Goal: Complete application form: Complete application form

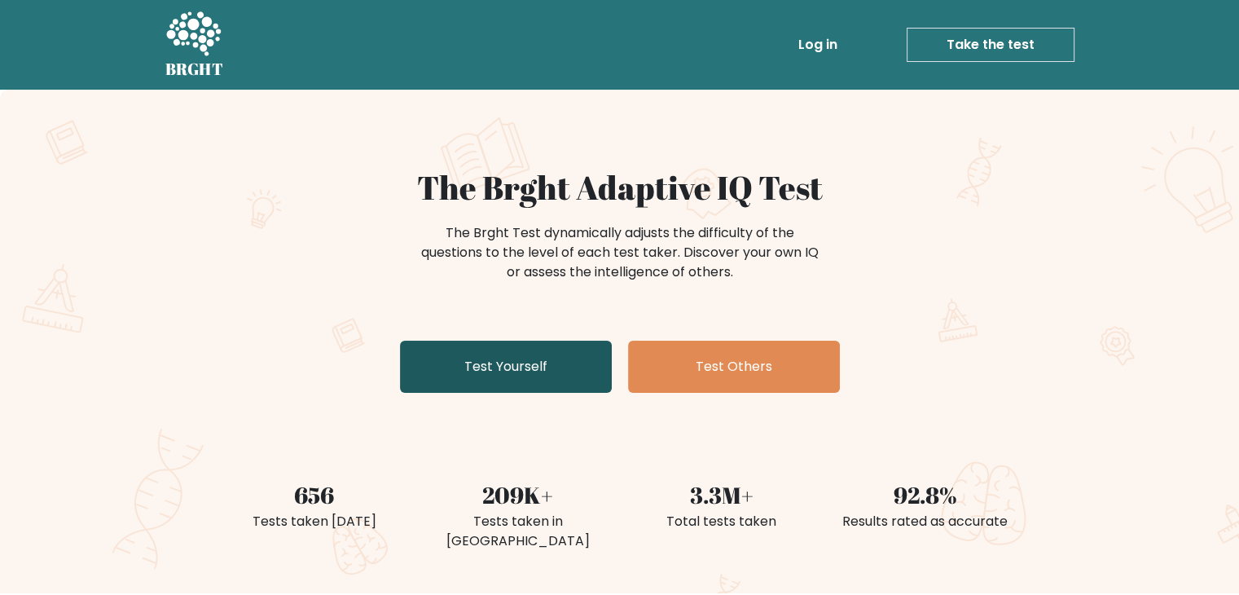
click at [528, 366] on link "Test Yourself" at bounding box center [506, 366] width 212 height 52
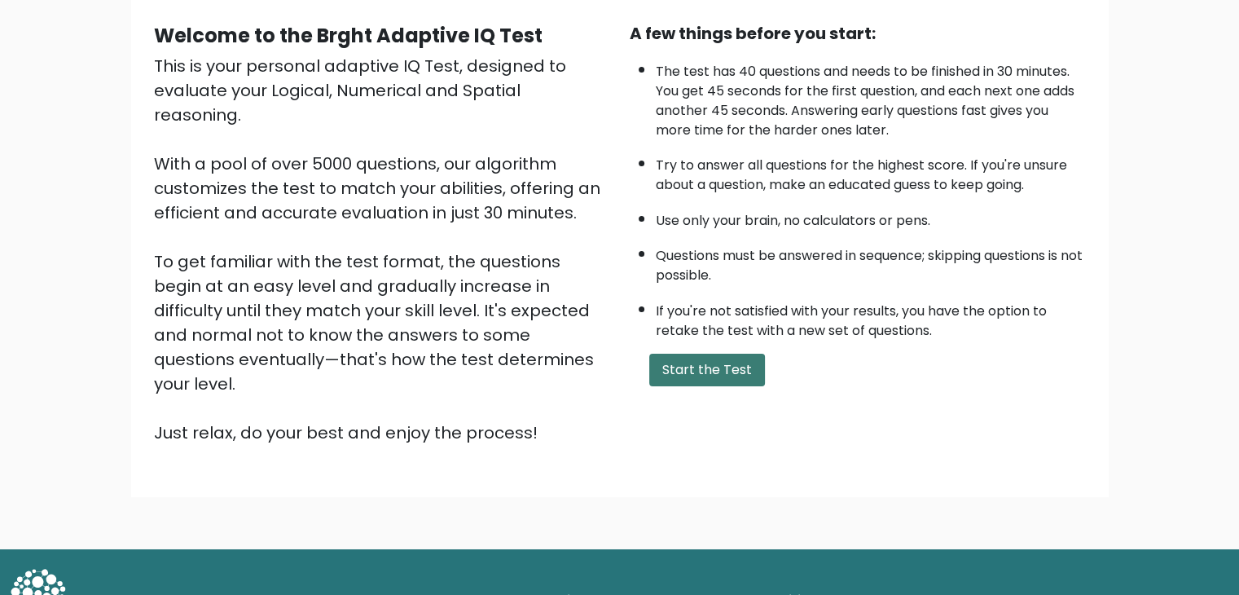
scroll to position [151, 0]
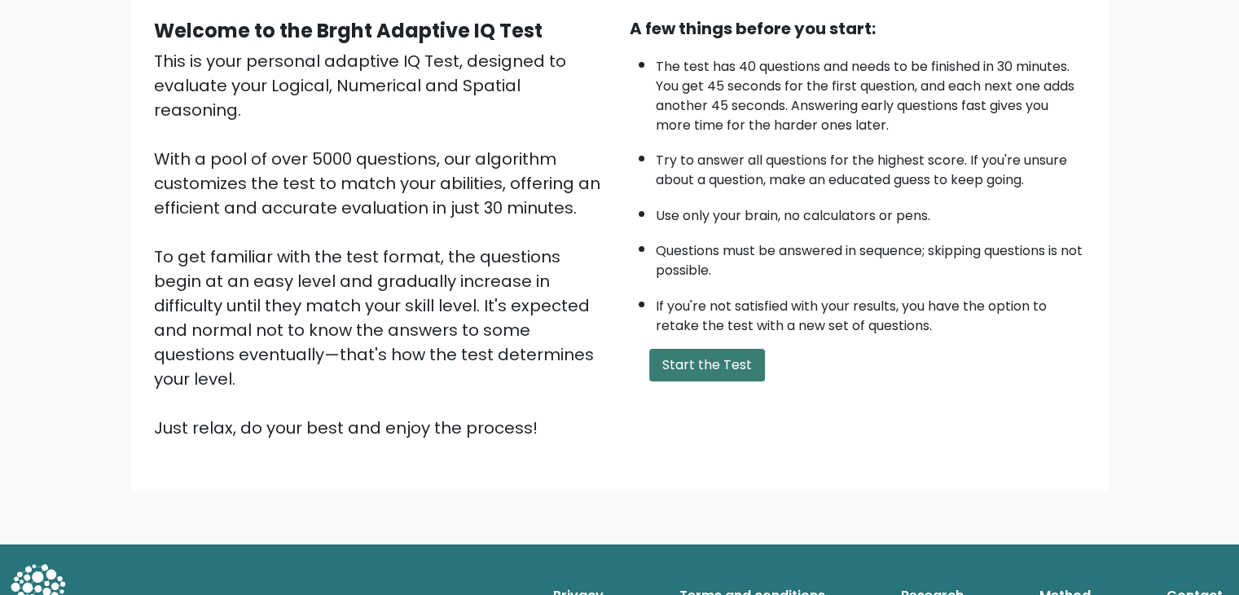
click at [695, 359] on button "Start the Test" at bounding box center [707, 365] width 116 height 33
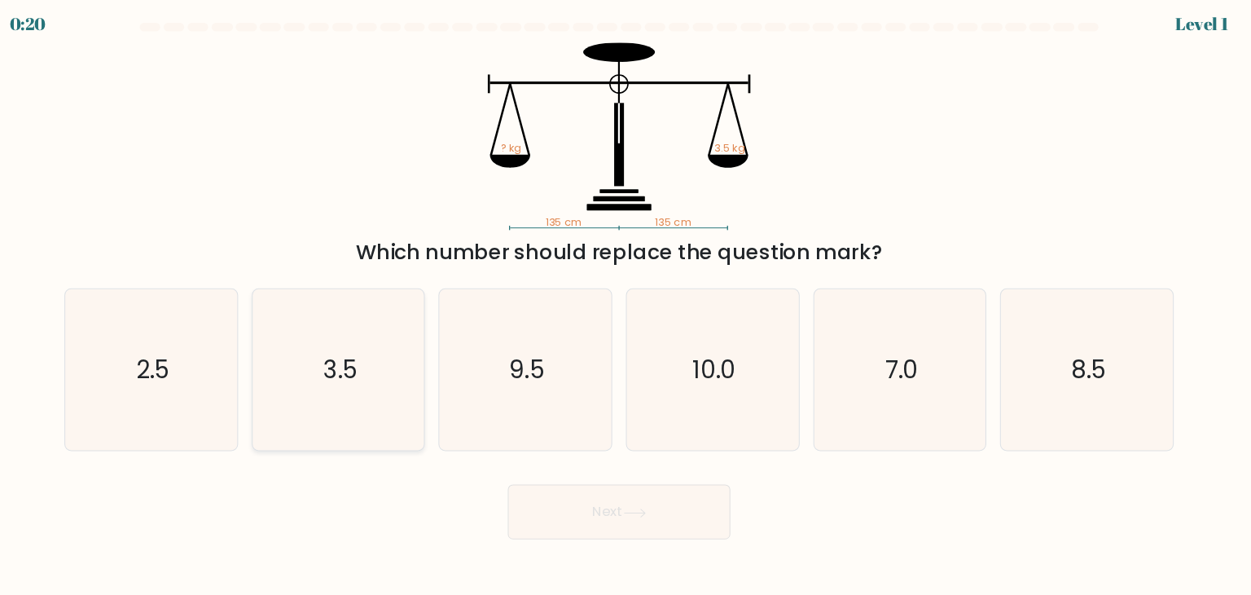
click at [370, 391] on icon "3.5" at bounding box center [358, 359] width 153 height 153
click at [625, 305] on input "b. 3.5" at bounding box center [625, 301] width 1 height 8
radio input "true"
click at [604, 487] on button "Next" at bounding box center [626, 495] width 212 height 52
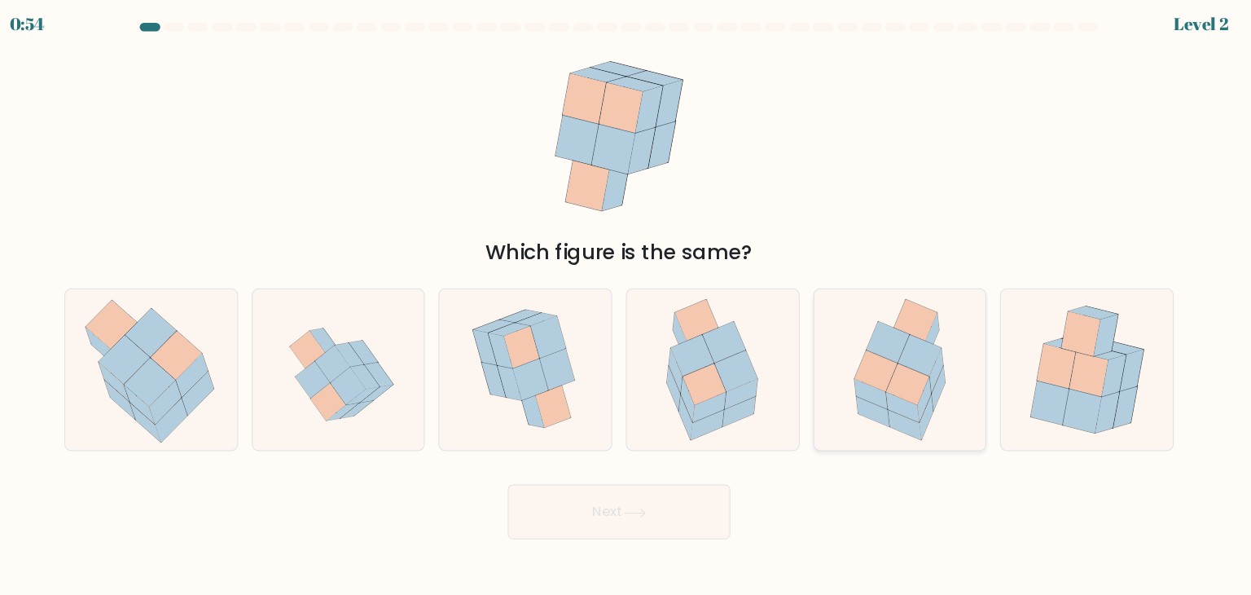
click at [889, 347] on icon at bounding box center [881, 333] width 41 height 39
click at [626, 305] on input "e." at bounding box center [625, 301] width 1 height 8
radio input "true"
click at [643, 490] on button "Next" at bounding box center [626, 495] width 212 height 52
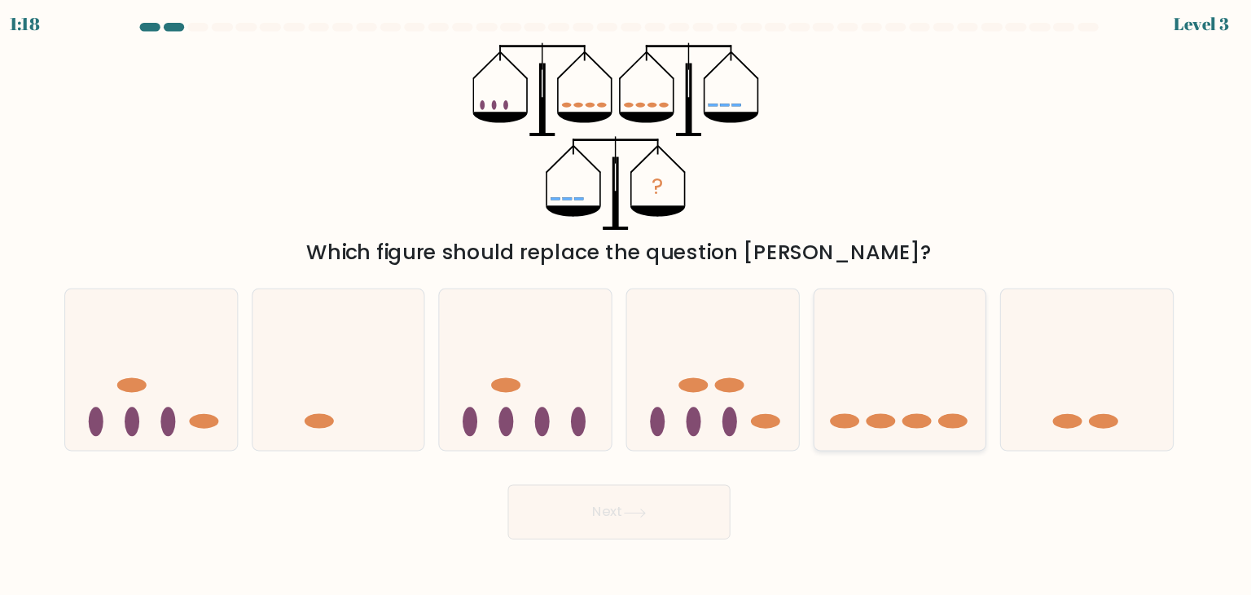
click at [904, 384] on icon at bounding box center [893, 359] width 164 height 135
click at [626, 305] on input "e." at bounding box center [625, 301] width 1 height 8
radio input "true"
click at [610, 499] on button "Next" at bounding box center [626, 495] width 212 height 52
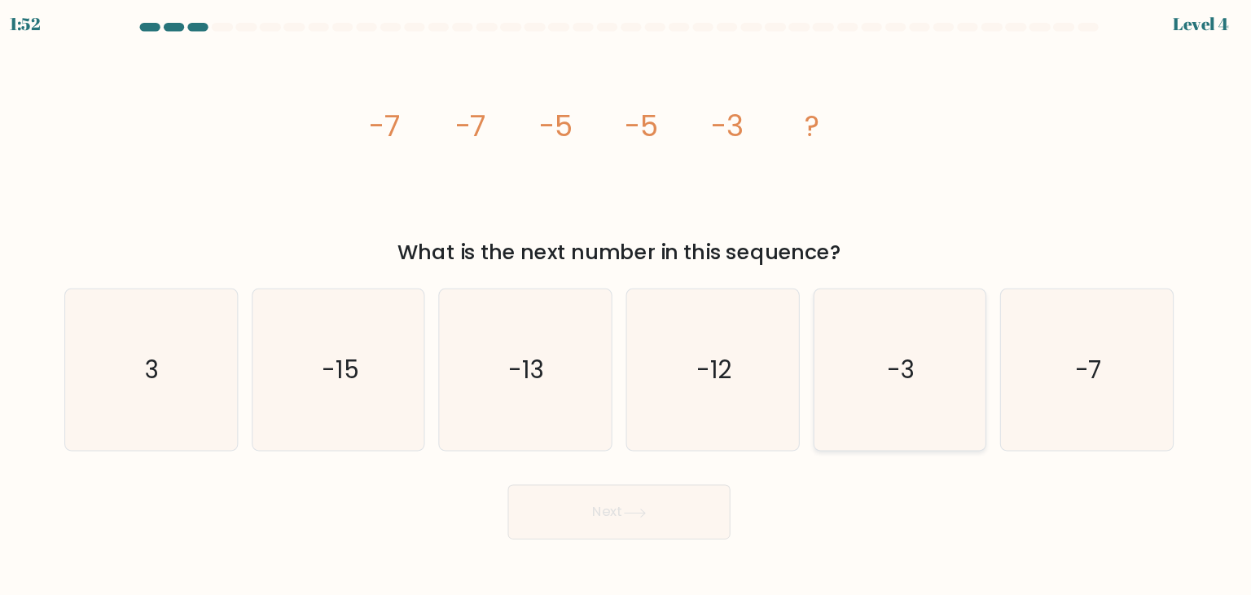
click at [884, 391] on icon "-3" at bounding box center [892, 359] width 153 height 153
click at [626, 305] on input "e. -3" at bounding box center [625, 301] width 1 height 8
radio input "true"
click at [647, 511] on button "Next" at bounding box center [626, 495] width 212 height 52
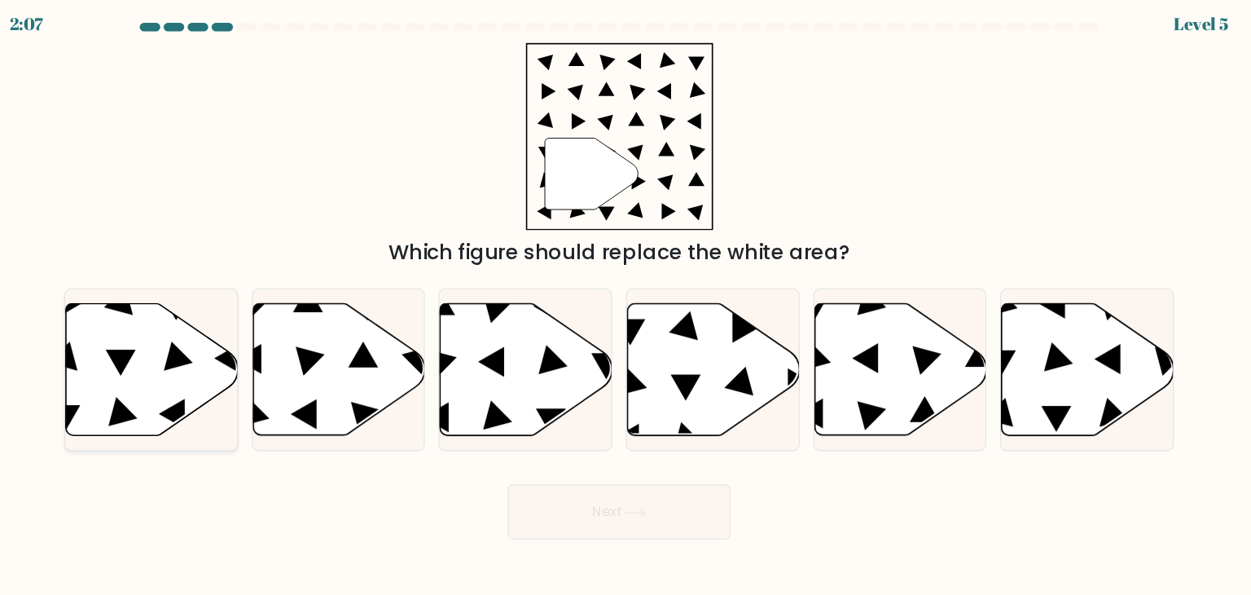
click at [153, 379] on icon at bounding box center [181, 359] width 164 height 125
click at [625, 305] on input "a." at bounding box center [625, 301] width 1 height 8
radio input "true"
click at [601, 501] on button "Next" at bounding box center [626, 495] width 212 height 52
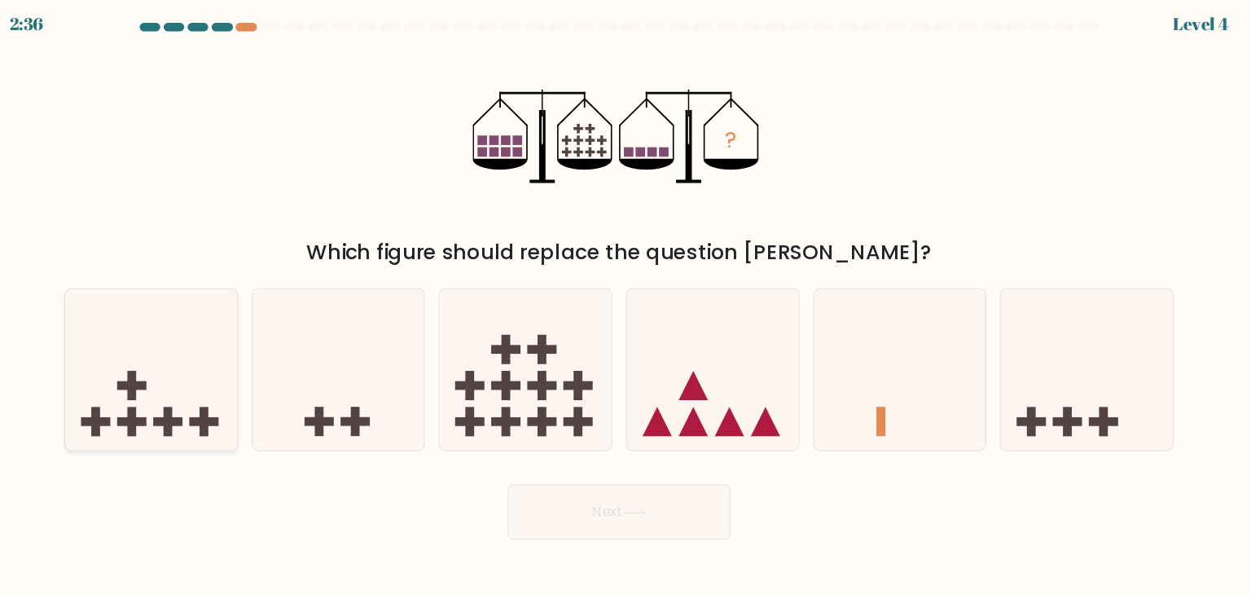
click at [165, 387] on rect at bounding box center [162, 376] width 8 height 28
click at [625, 305] on input "a." at bounding box center [625, 301] width 1 height 8
radio input "true"
click at [591, 493] on button "Next" at bounding box center [626, 495] width 212 height 52
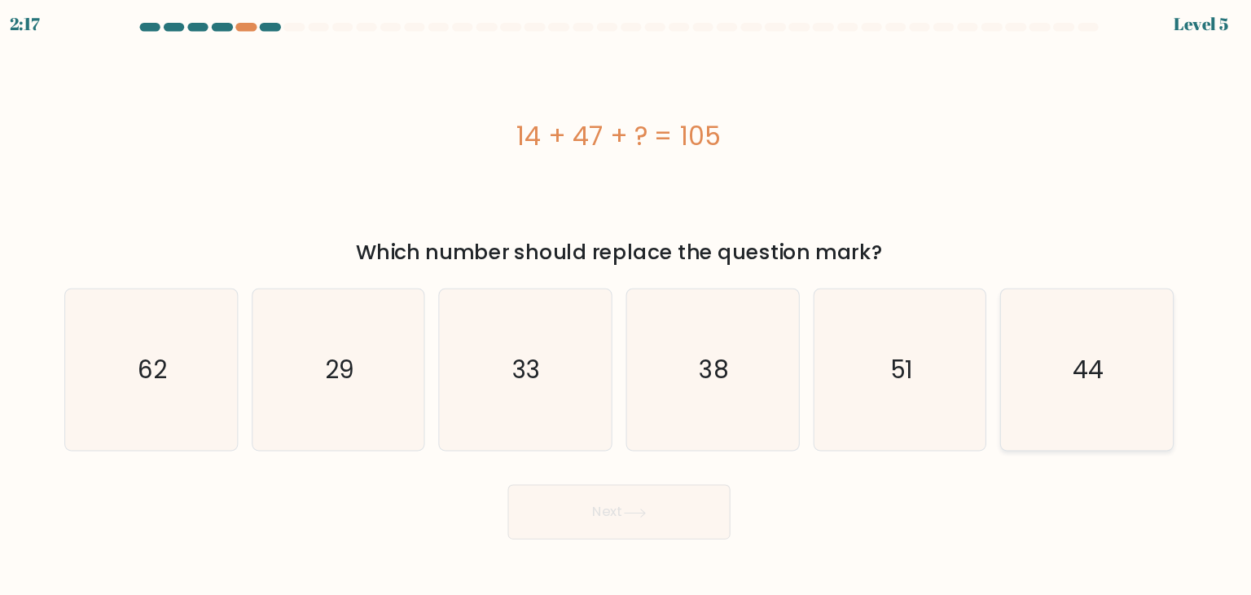
click at [1099, 366] on icon "44" at bounding box center [1070, 359] width 153 height 153
click at [626, 305] on input "f. 44" at bounding box center [625, 301] width 1 height 8
radio input "true"
click at [633, 494] on icon at bounding box center [641, 496] width 22 height 9
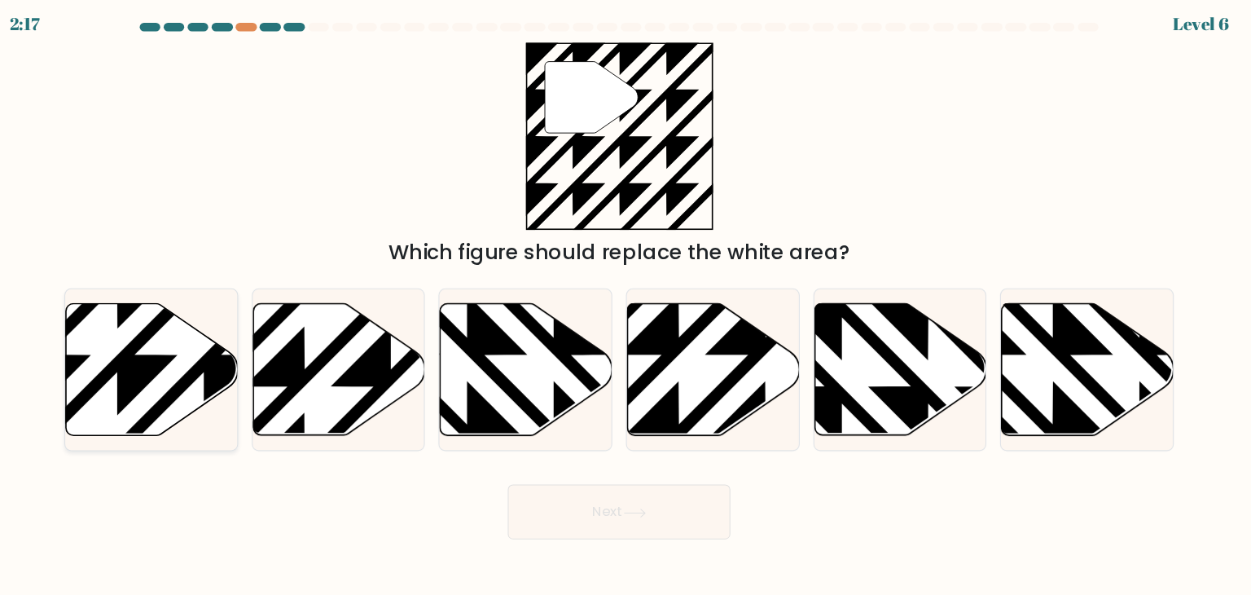
click at [167, 342] on icon at bounding box center [181, 359] width 164 height 125
click at [625, 305] on input "a." at bounding box center [625, 301] width 1 height 8
radio input "true"
click at [598, 497] on button "Next" at bounding box center [626, 495] width 212 height 52
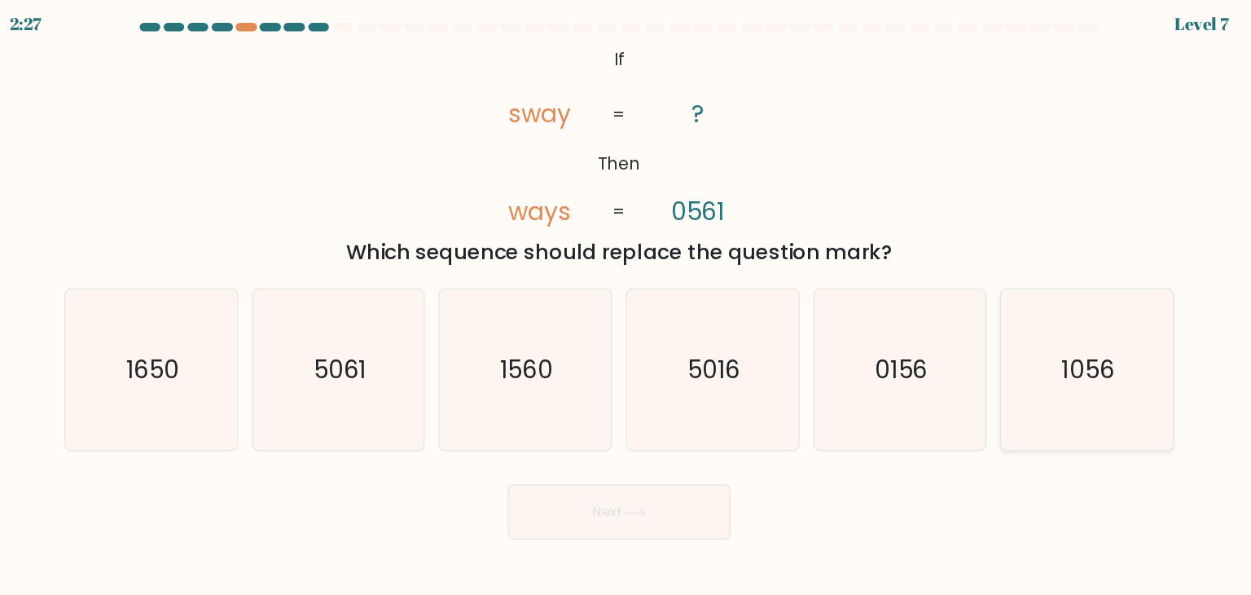
click at [1073, 338] on icon "1056" at bounding box center [1070, 359] width 153 height 153
click at [626, 305] on input "f. 1056" at bounding box center [625, 301] width 1 height 8
radio input "true"
click at [621, 498] on button "Next" at bounding box center [626, 495] width 212 height 52
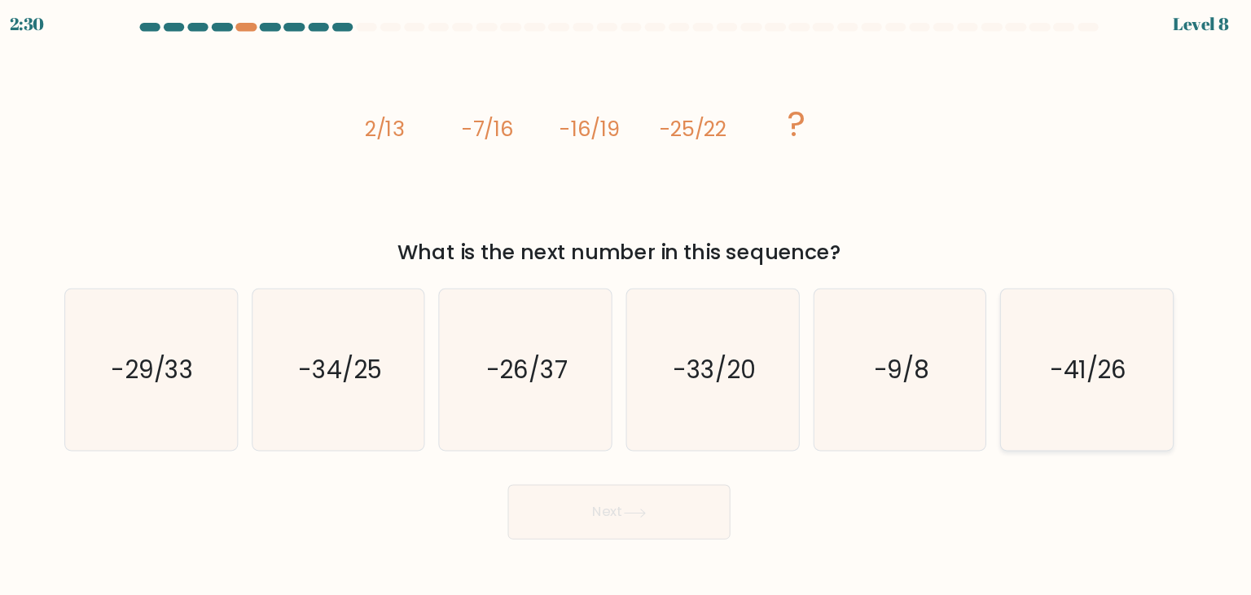
click at [1090, 394] on icon "-41/26" at bounding box center [1070, 359] width 153 height 153
click at [626, 305] on input "f. -41/26" at bounding box center [625, 301] width 1 height 8
radio input "true"
click at [698, 487] on button "Next" at bounding box center [626, 495] width 212 height 52
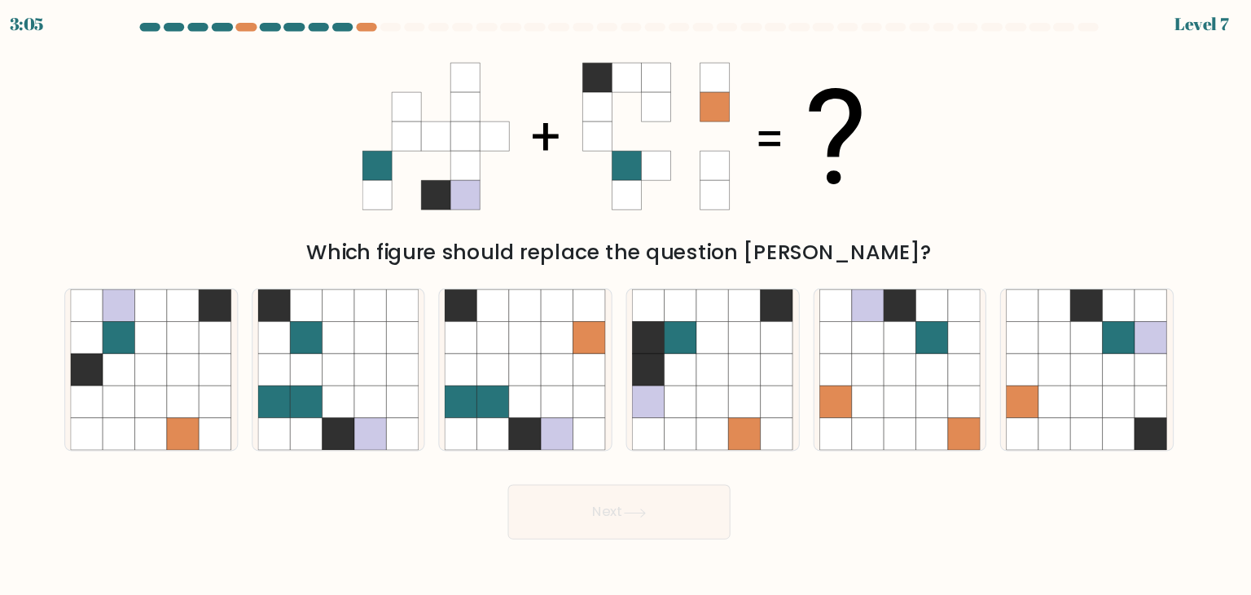
click at [698, 487] on button "Next" at bounding box center [626, 495] width 212 height 52
click at [646, 266] on form at bounding box center [625, 275] width 1251 height 491
click at [531, 372] on icon at bounding box center [536, 359] width 31 height 31
click at [625, 305] on input "c." at bounding box center [625, 301] width 1 height 8
radio input "true"
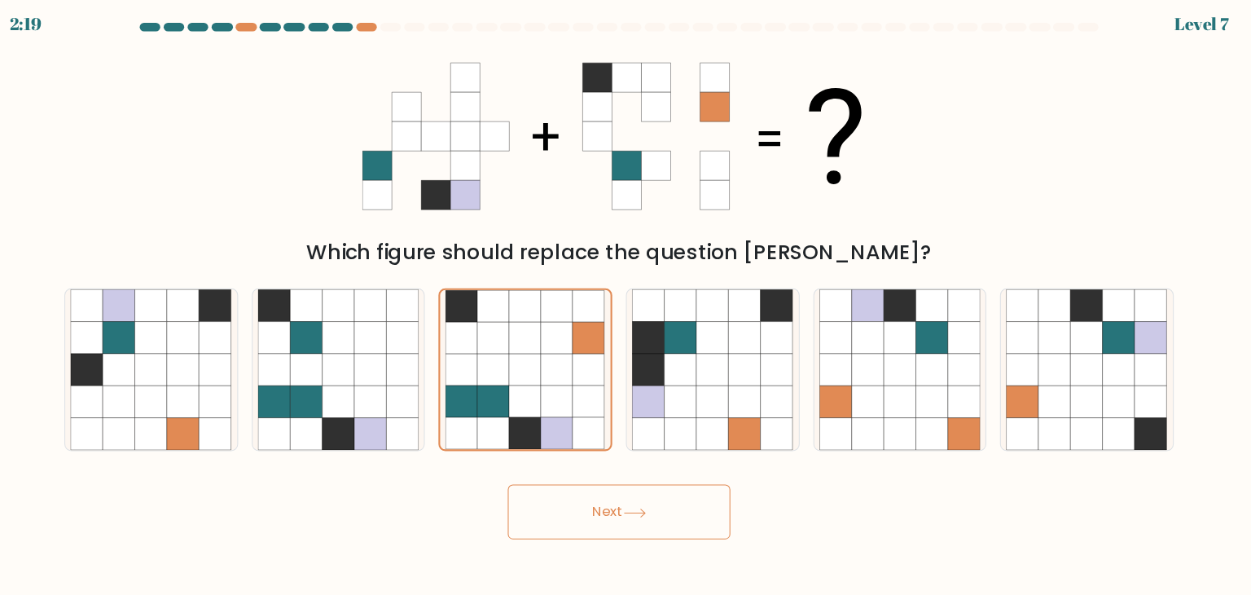
click at [625, 507] on button "Next" at bounding box center [626, 495] width 212 height 52
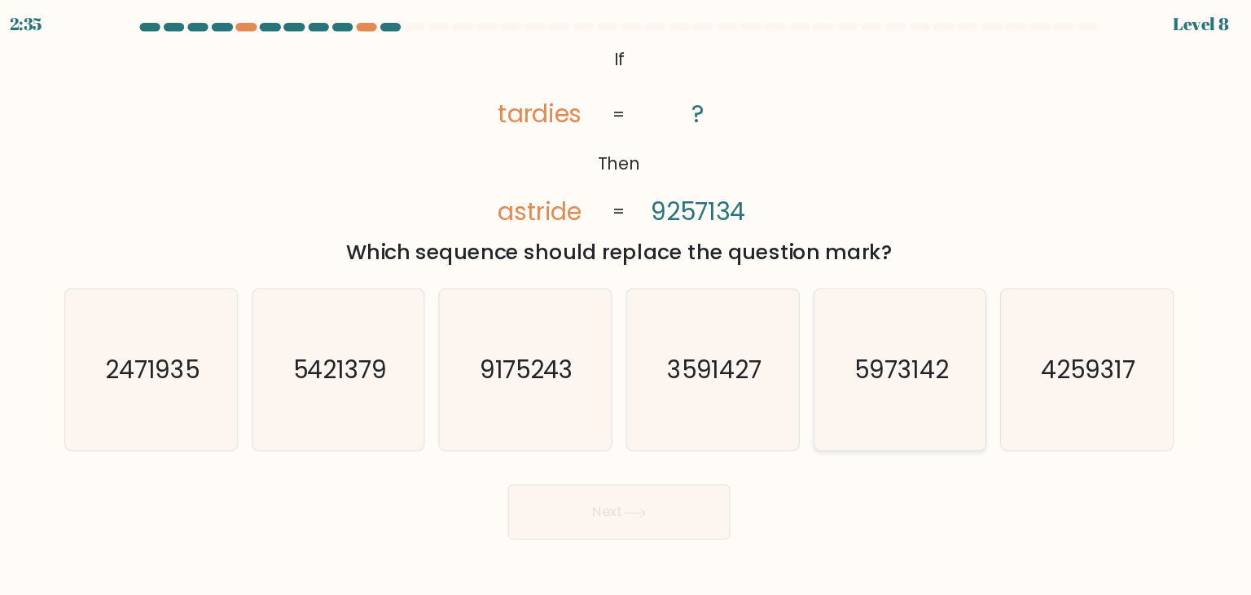
click at [886, 376] on icon "5973142" at bounding box center [892, 359] width 153 height 153
click at [626, 305] on input "e. 5973142" at bounding box center [625, 301] width 1 height 8
radio input "true"
click at [588, 493] on button "Next" at bounding box center [626, 495] width 212 height 52
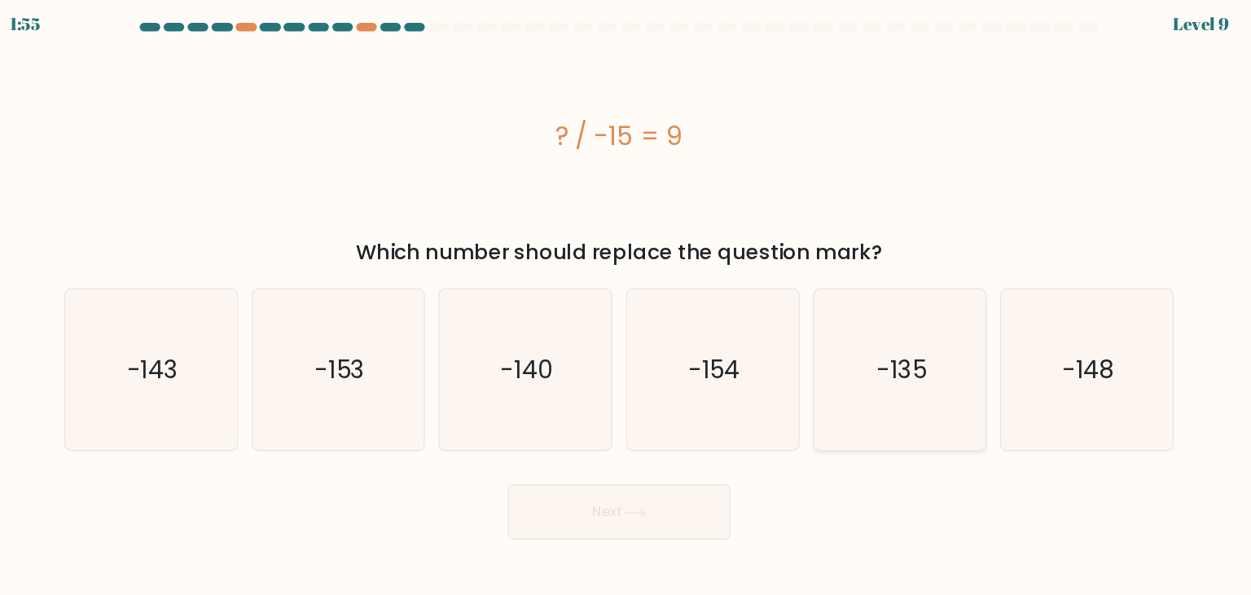
click at [909, 371] on text "-135" at bounding box center [894, 360] width 48 height 33
click at [626, 305] on input "e. -135" at bounding box center [625, 301] width 1 height 8
radio input "true"
click at [661, 498] on button "Next" at bounding box center [626, 495] width 212 height 52
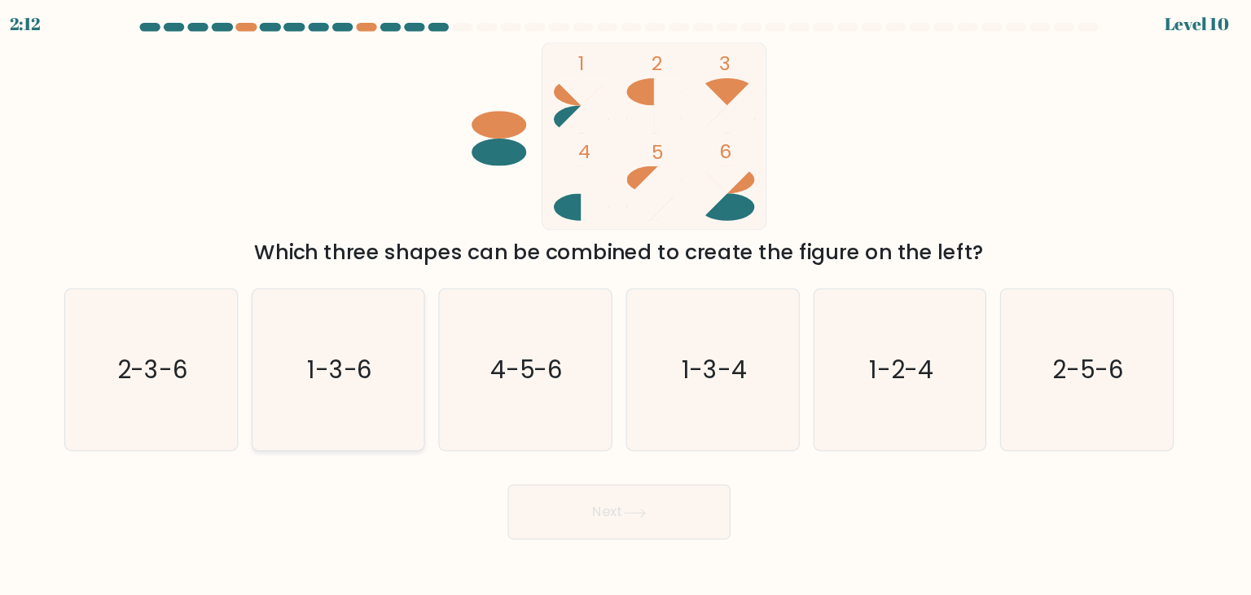
click at [385, 362] on text "1-3-6" at bounding box center [360, 360] width 62 height 33
click at [625, 305] on input "b. 1-3-6" at bounding box center [625, 301] width 1 height 8
radio input "true"
click at [614, 495] on button "Next" at bounding box center [626, 495] width 212 height 52
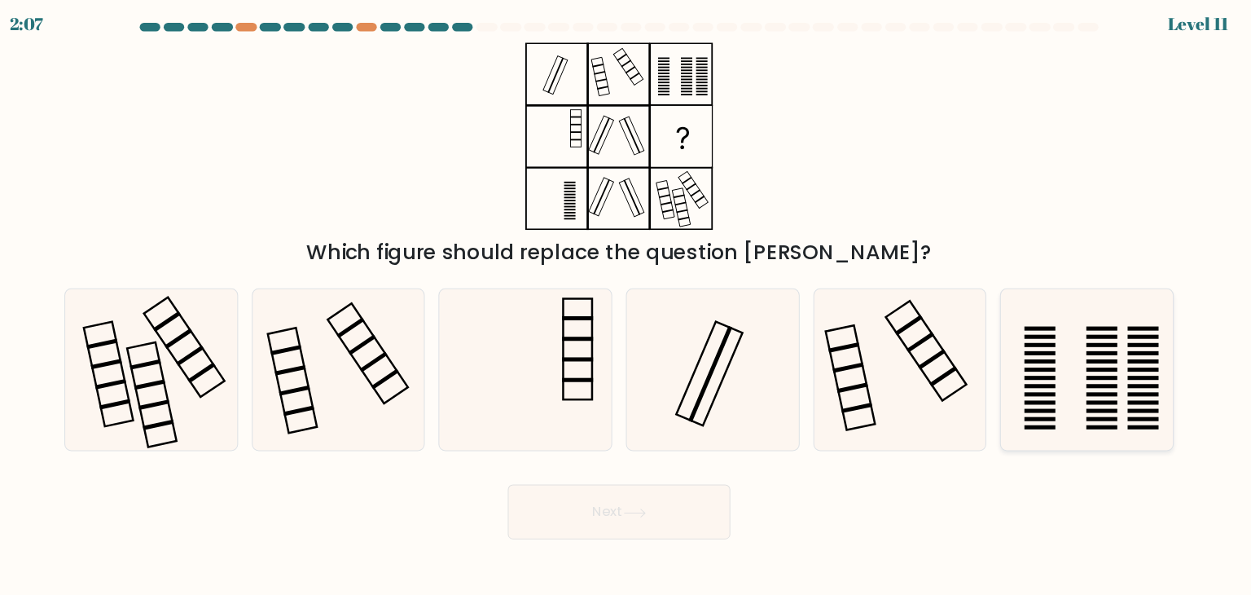
click at [1067, 340] on icon at bounding box center [1070, 359] width 153 height 153
click at [626, 305] on input "f." at bounding box center [625, 301] width 1 height 8
radio input "true"
click at [602, 494] on button "Next" at bounding box center [626, 495] width 212 height 52
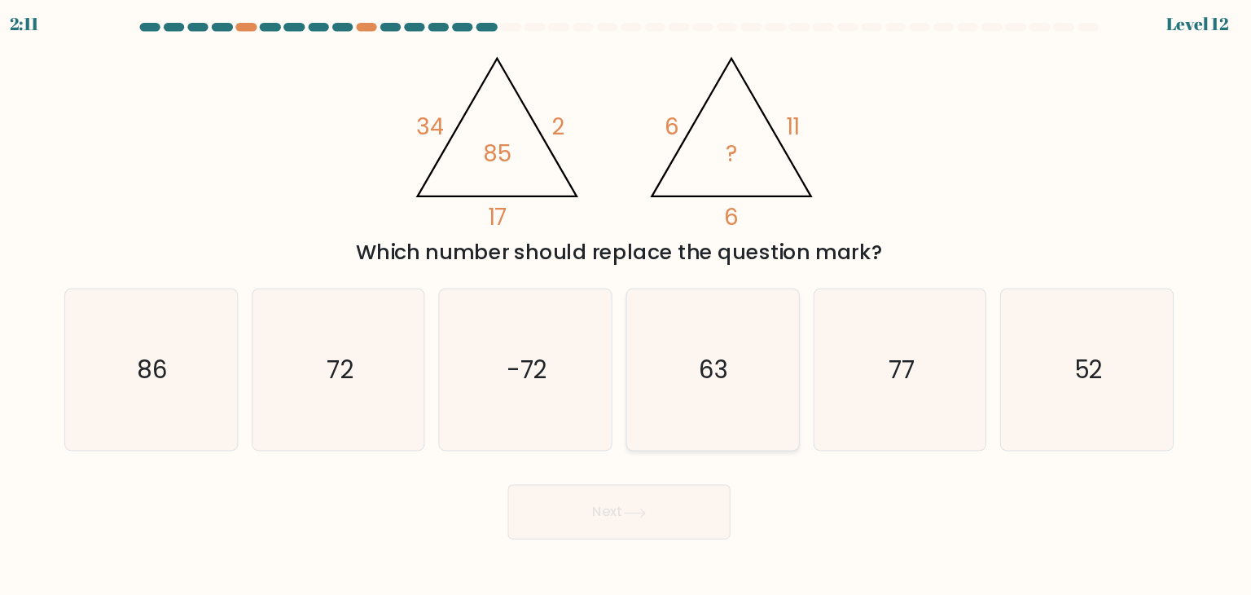
click at [744, 371] on icon "63" at bounding box center [714, 359] width 153 height 153
click at [626, 305] on input "d. 63" at bounding box center [625, 301] width 1 height 8
radio input "true"
click at [658, 495] on button "Next" at bounding box center [626, 495] width 212 height 52
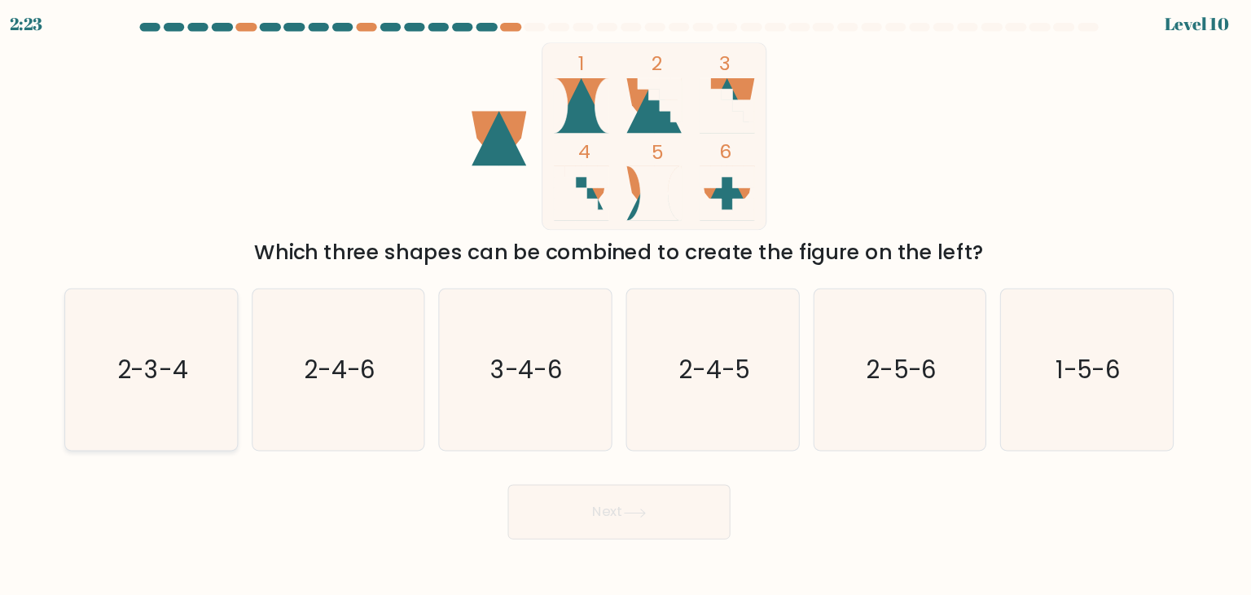
click at [233, 361] on icon "2-3-4" at bounding box center [179, 359] width 153 height 153
click at [625, 305] on input "a. 2-3-4" at bounding box center [625, 301] width 1 height 8
radio input "true"
click at [555, 493] on button "Next" at bounding box center [626, 495] width 212 height 52
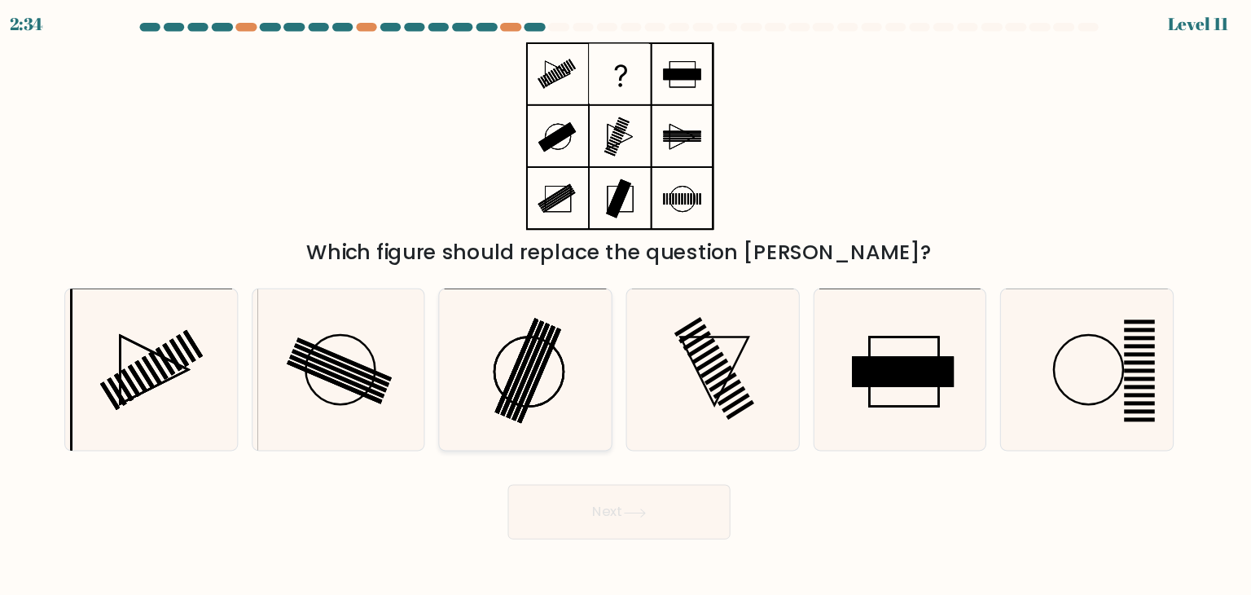
click at [547, 347] on icon at bounding box center [535, 359] width 153 height 153
click at [625, 305] on input "c." at bounding box center [625, 301] width 1 height 8
radio input "true"
click at [602, 506] on button "Next" at bounding box center [626, 495] width 212 height 52
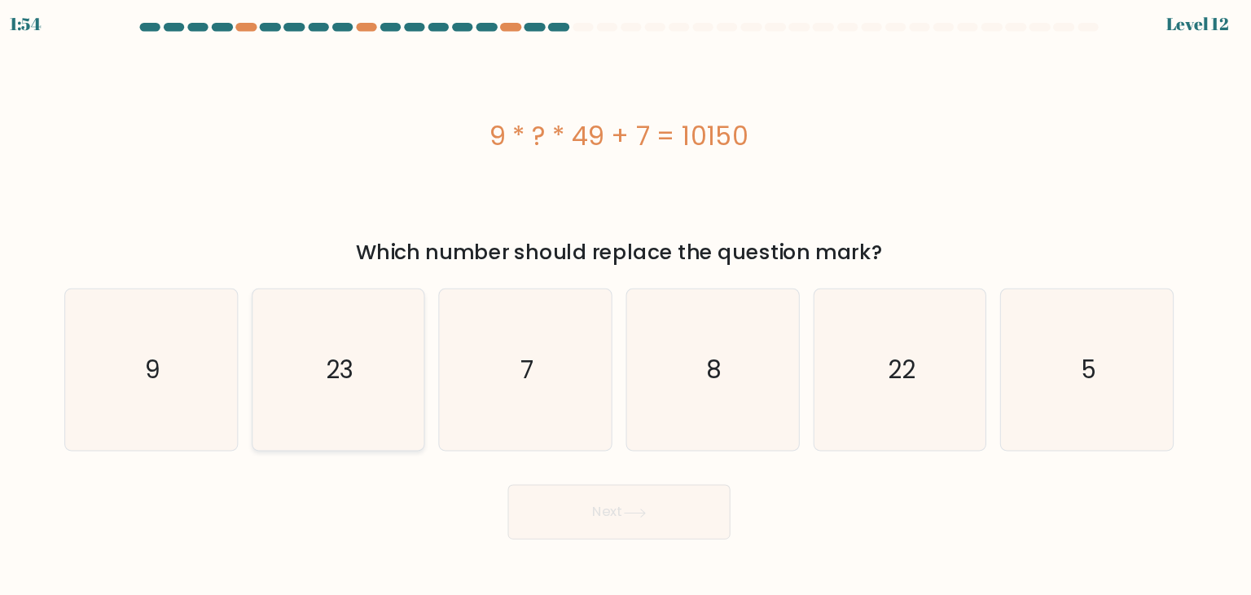
click at [375, 362] on icon "23" at bounding box center [358, 359] width 153 height 153
click at [625, 305] on input "b. 23" at bounding box center [625, 301] width 1 height 8
radio input "true"
click at [602, 493] on button "Next" at bounding box center [626, 495] width 212 height 52
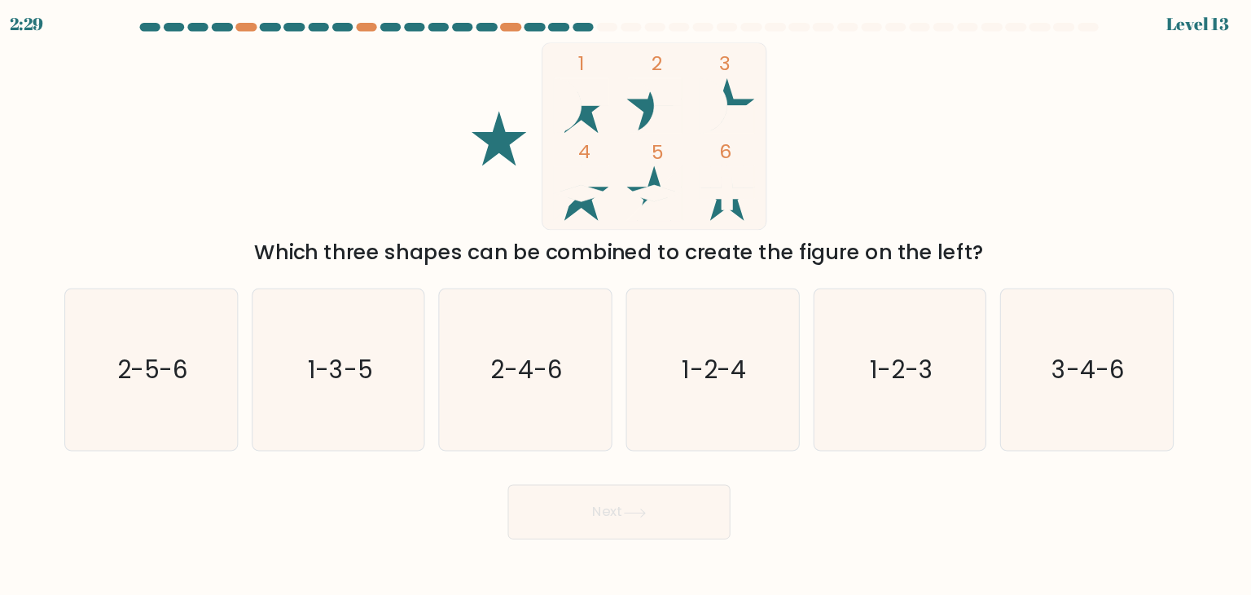
click at [591, 37] on div at bounding box center [591, 34] width 20 height 8
click at [869, 360] on text "1-2-3" at bounding box center [894, 360] width 60 height 33
click at [626, 305] on input "e. 1-2-3" at bounding box center [625, 301] width 1 height 8
radio input "true"
click at [652, 498] on icon at bounding box center [641, 496] width 22 height 9
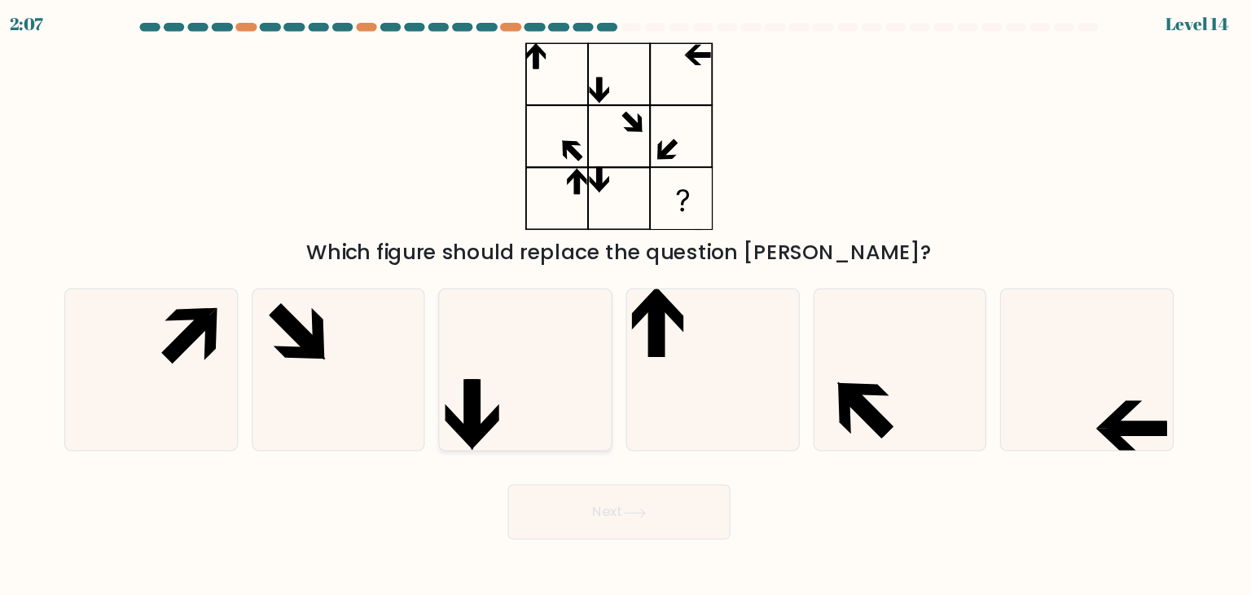
click at [552, 397] on icon at bounding box center [535, 359] width 153 height 153
click at [625, 305] on input "c." at bounding box center [625, 301] width 1 height 8
radio input "true"
click at [663, 508] on button "Next" at bounding box center [626, 495] width 212 height 52
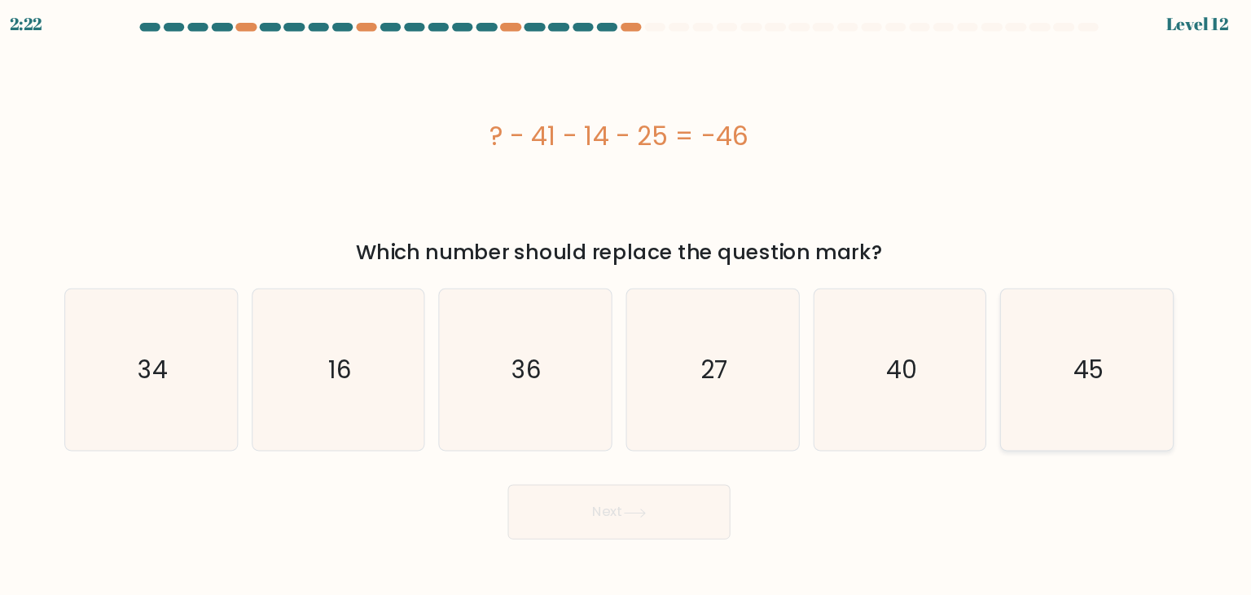
click at [1058, 371] on text "45" at bounding box center [1072, 360] width 29 height 33
click at [626, 305] on input "f. 45" at bounding box center [625, 301] width 1 height 8
radio input "true"
click at [686, 507] on button "Next" at bounding box center [626, 495] width 212 height 52
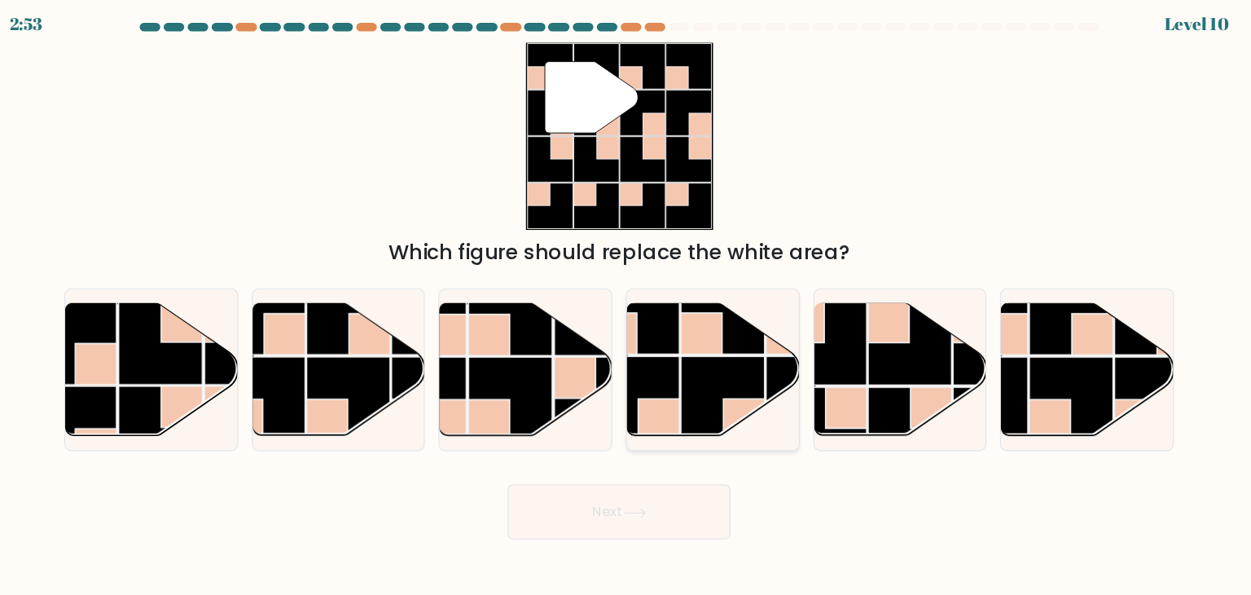
click at [681, 348] on rect at bounding box center [643, 387] width 80 height 80
click at [626, 305] on input "d." at bounding box center [625, 301] width 1 height 8
radio input "true"
click at [606, 506] on button "Next" at bounding box center [626, 495] width 212 height 52
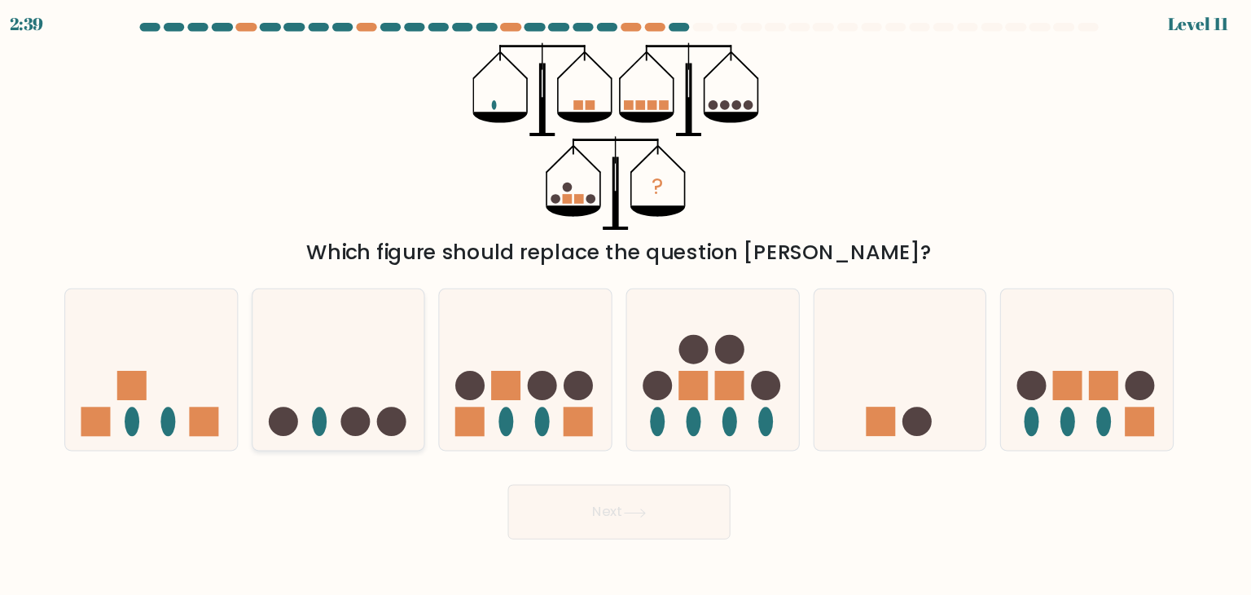
click at [340, 404] on ellipse at bounding box center [340, 410] width 14 height 28
click at [625, 305] on input "b." at bounding box center [625, 301] width 1 height 8
radio input "true"
click at [597, 485] on button "Next" at bounding box center [626, 495] width 212 height 52
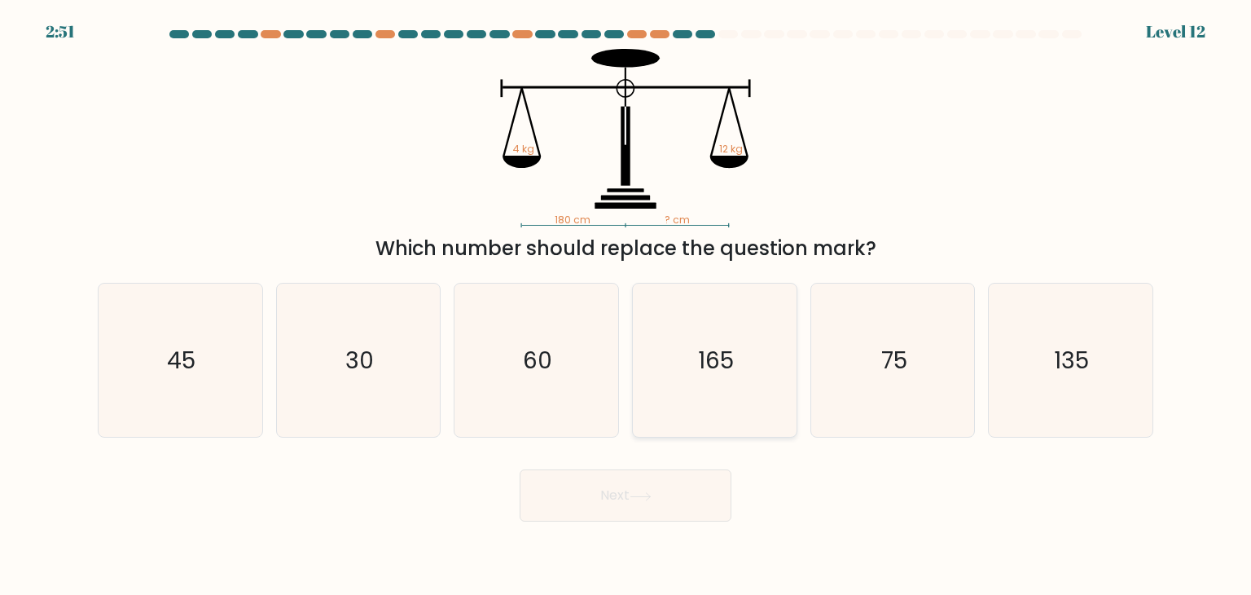
click at [707, 398] on icon "165" at bounding box center [714, 359] width 153 height 153
click at [626, 305] on input "d. 165" at bounding box center [625, 301] width 1 height 8
radio input "true"
click at [649, 502] on button "Next" at bounding box center [626, 495] width 212 height 52
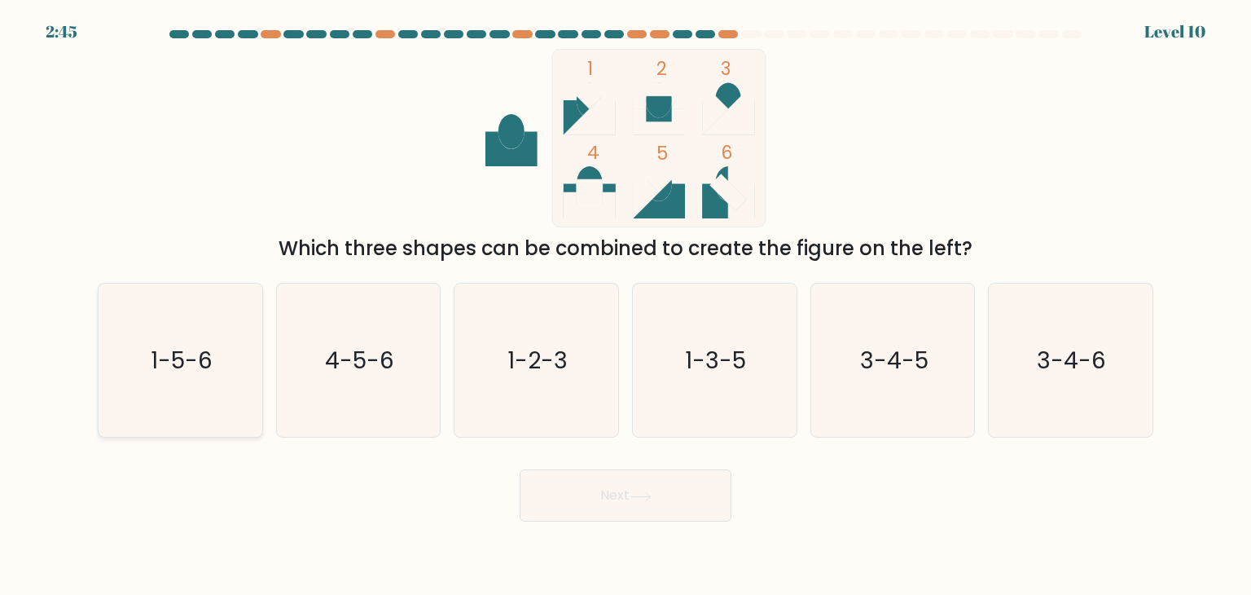
click at [185, 346] on text "1-5-6" at bounding box center [182, 360] width 62 height 33
click at [625, 305] on input "a. 1-5-6" at bounding box center [625, 301] width 1 height 8
radio input "true"
click at [564, 511] on button "Next" at bounding box center [626, 495] width 212 height 52
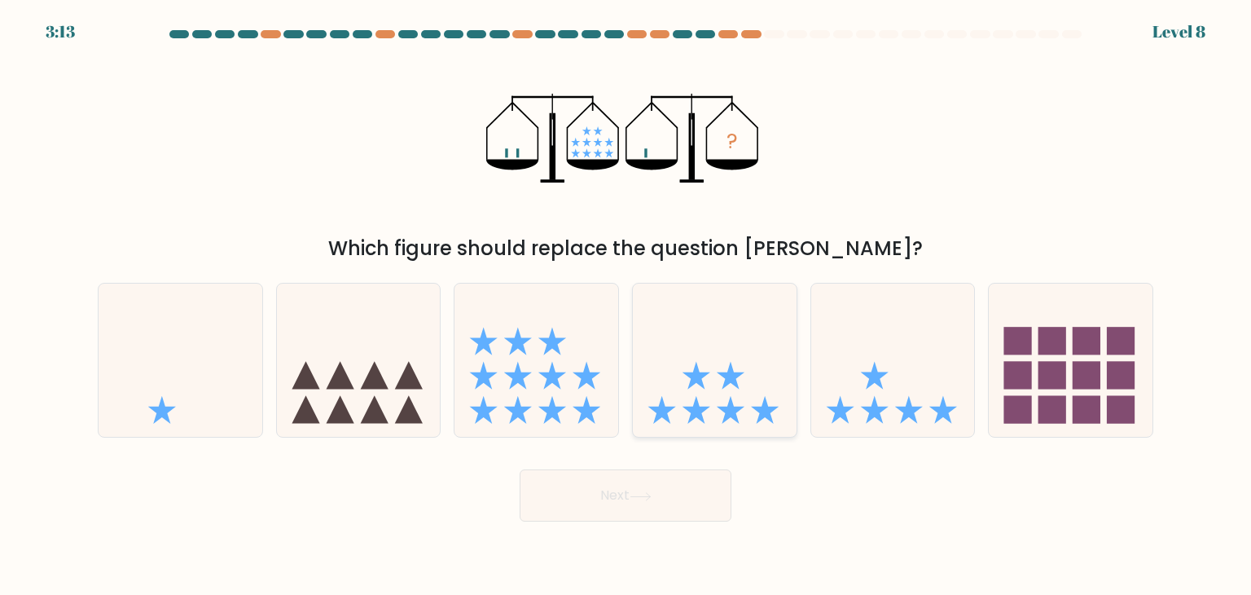
click at [704, 392] on icon at bounding box center [715, 359] width 164 height 135
click at [626, 305] on input "d." at bounding box center [625, 301] width 1 height 8
radio input "true"
click at [605, 503] on button "Next" at bounding box center [626, 495] width 212 height 52
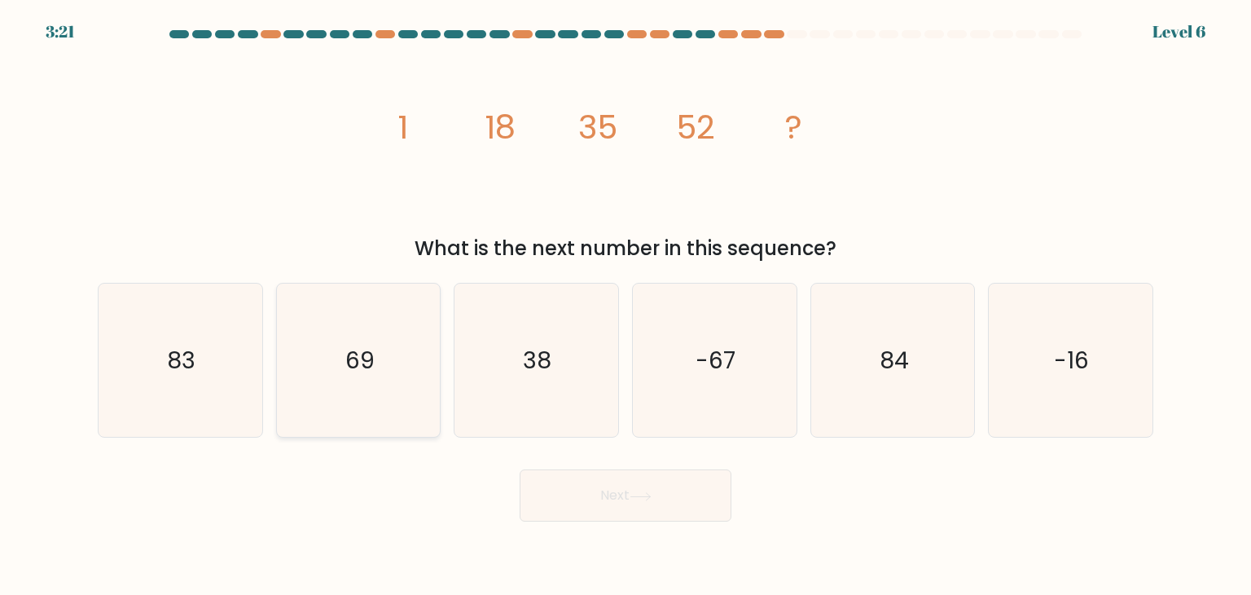
click at [398, 333] on icon "69" at bounding box center [358, 359] width 153 height 153
click at [625, 305] on input "b. 69" at bounding box center [625, 301] width 1 height 8
radio input "true"
click at [596, 495] on button "Next" at bounding box center [626, 495] width 212 height 52
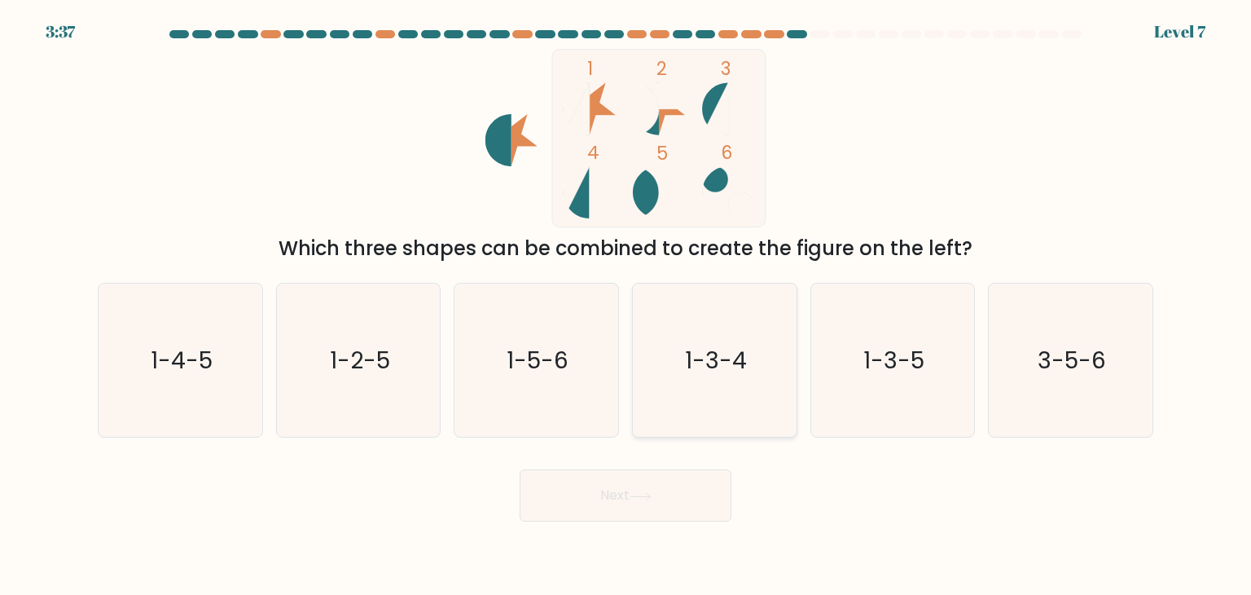
click at [711, 379] on icon "1-3-4" at bounding box center [714, 359] width 153 height 153
click at [626, 305] on input "d. 1-3-4" at bounding box center [625, 301] width 1 height 8
radio input "true"
click at [592, 505] on button "Next" at bounding box center [626, 495] width 212 height 52
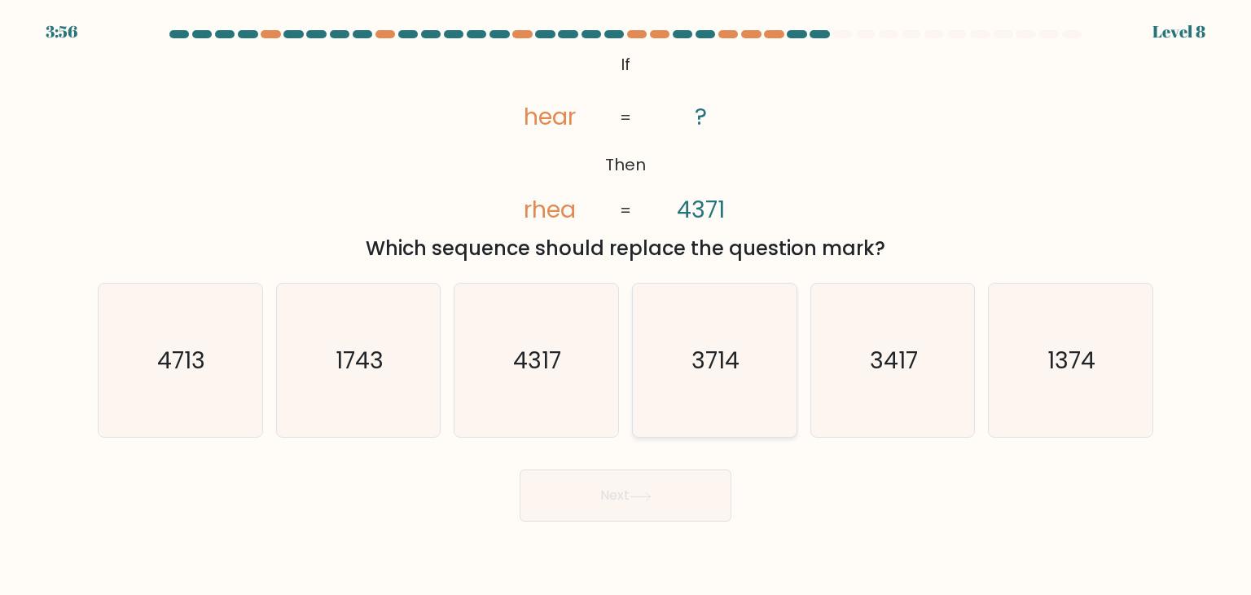
click at [736, 375] on text "3714" at bounding box center [716, 360] width 48 height 33
click at [626, 305] on input "d. 3714" at bounding box center [625, 301] width 1 height 8
radio input "true"
click at [652, 500] on icon at bounding box center [641, 496] width 22 height 9
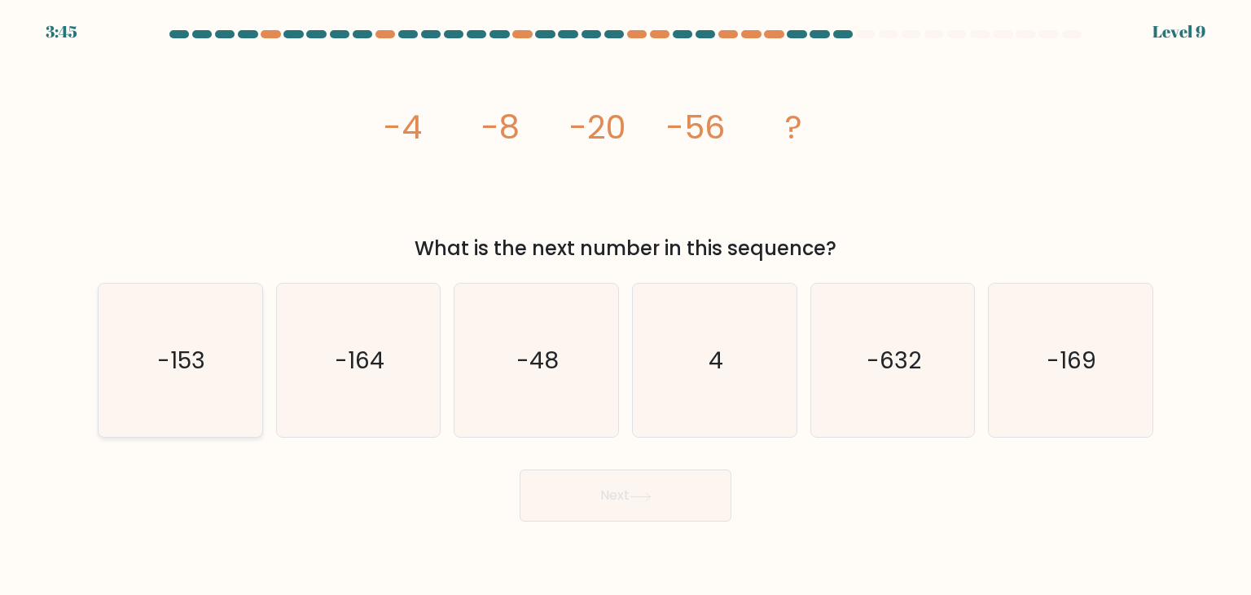
click at [199, 356] on text "-153" at bounding box center [182, 360] width 48 height 33
click at [625, 305] on input "a. -153" at bounding box center [625, 301] width 1 height 8
radio input "true"
click at [609, 501] on button "Next" at bounding box center [626, 495] width 212 height 52
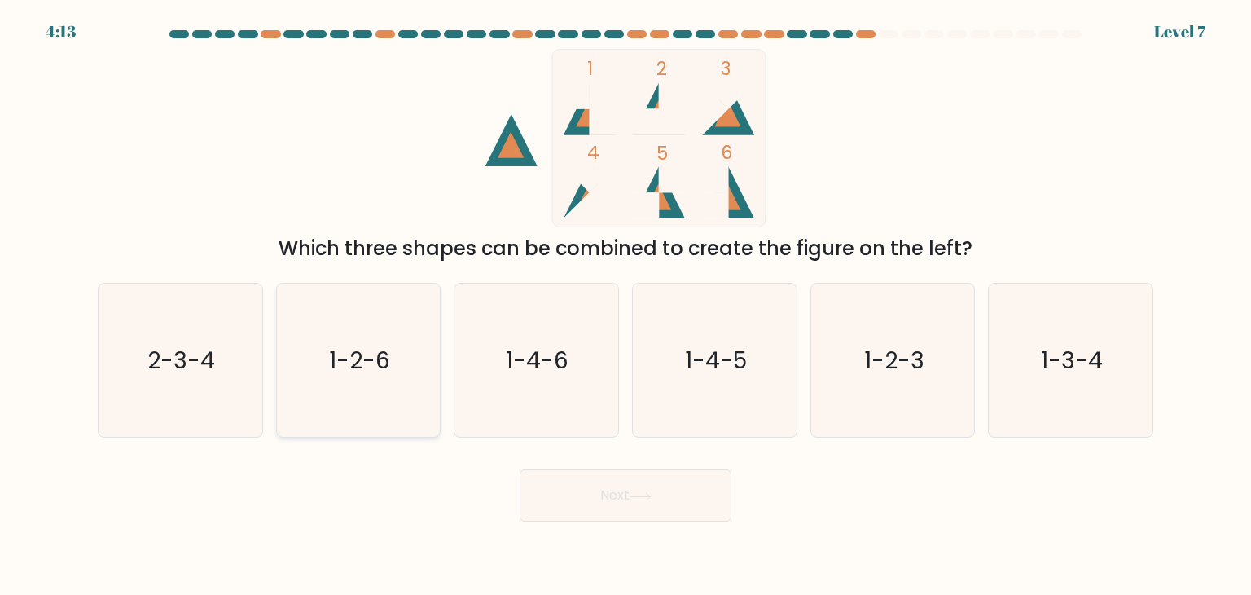
click at [402, 376] on icon "1-2-6" at bounding box center [358, 359] width 153 height 153
click at [625, 305] on input "b. 1-2-6" at bounding box center [625, 301] width 1 height 8
radio input "true"
click at [619, 493] on button "Next" at bounding box center [626, 495] width 212 height 52
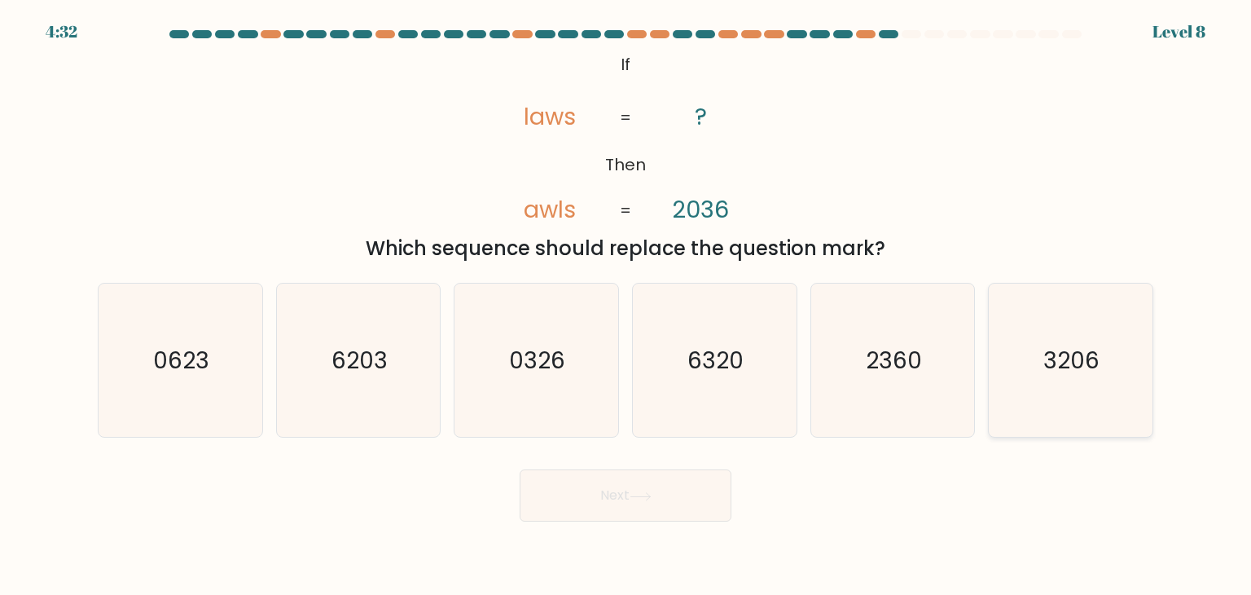
click at [1082, 366] on text "3206" at bounding box center [1072, 360] width 56 height 33
click at [626, 305] on input "f. 3206" at bounding box center [625, 301] width 1 height 8
radio input "true"
click at [623, 494] on button "Next" at bounding box center [626, 495] width 212 height 52
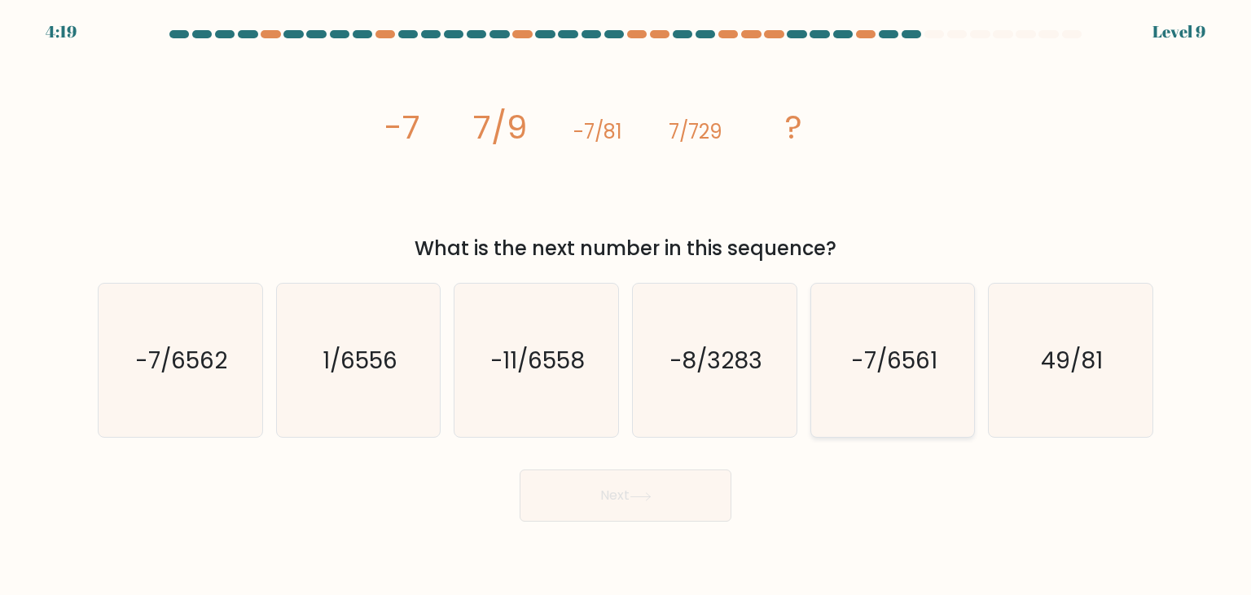
click at [859, 400] on icon "-7/6561" at bounding box center [892, 359] width 153 height 153
click at [626, 305] on input "e. -7/6561" at bounding box center [625, 301] width 1 height 8
radio input "true"
click at [629, 491] on button "Next" at bounding box center [626, 495] width 212 height 52
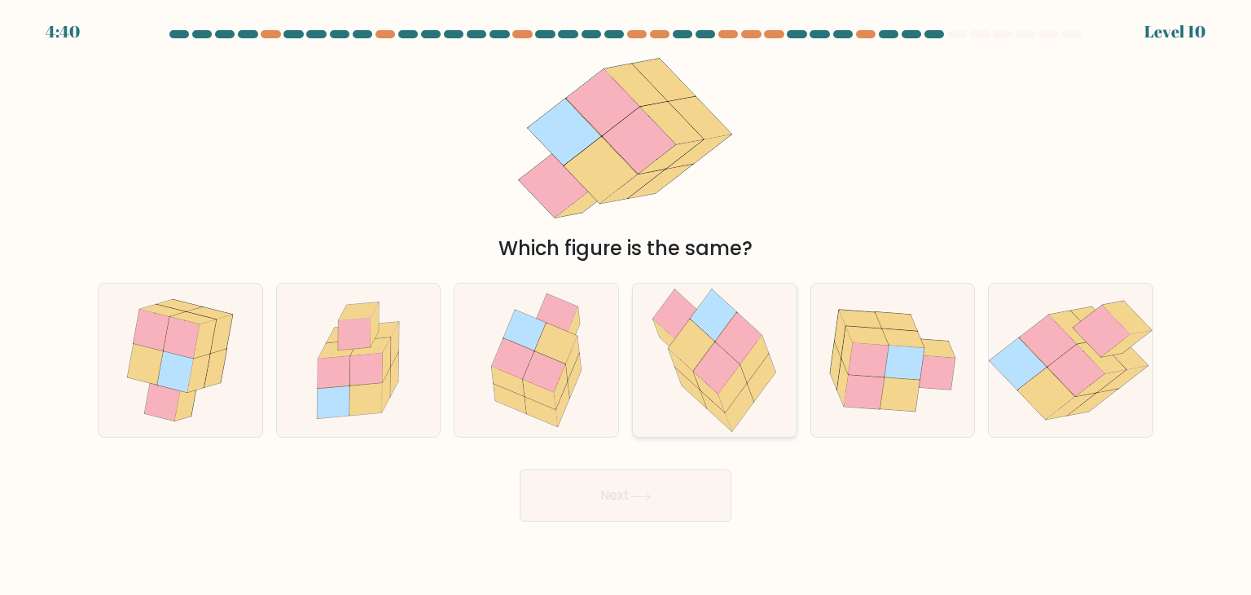
click at [697, 343] on icon at bounding box center [692, 345] width 46 height 52
click at [626, 305] on input "d." at bounding box center [625, 301] width 1 height 8
radio input "true"
click at [632, 504] on button "Next" at bounding box center [626, 495] width 212 height 52
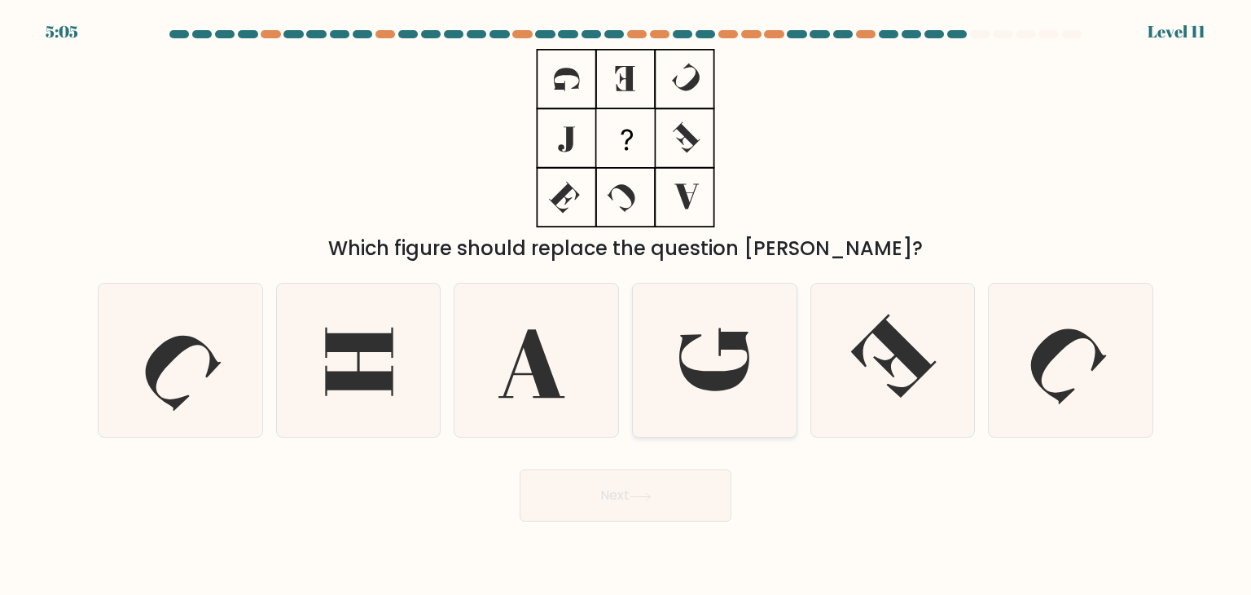
click at [701, 375] on icon at bounding box center [714, 359] width 70 height 63
click at [626, 305] on input "d." at bounding box center [625, 301] width 1 height 8
radio input "true"
click at [603, 496] on button "Next" at bounding box center [626, 495] width 212 height 52
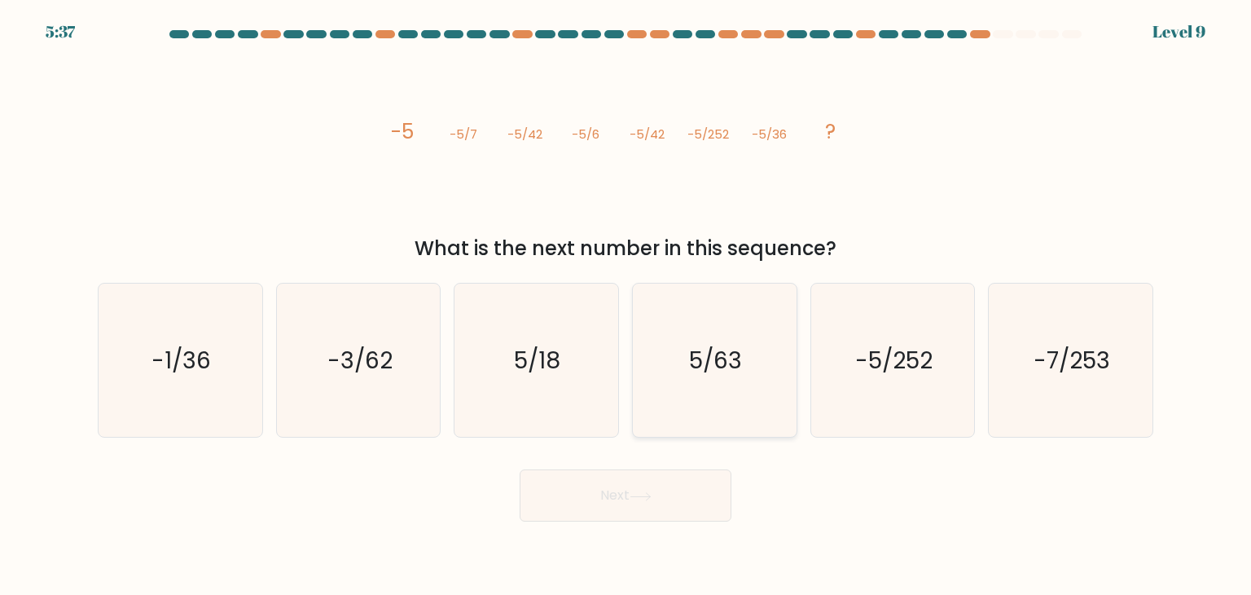
click at [694, 383] on icon "5/63" at bounding box center [714, 359] width 153 height 153
click at [626, 305] on input "d. 5/63" at bounding box center [625, 301] width 1 height 8
radio input "true"
click at [612, 509] on button "Next" at bounding box center [626, 495] width 212 height 52
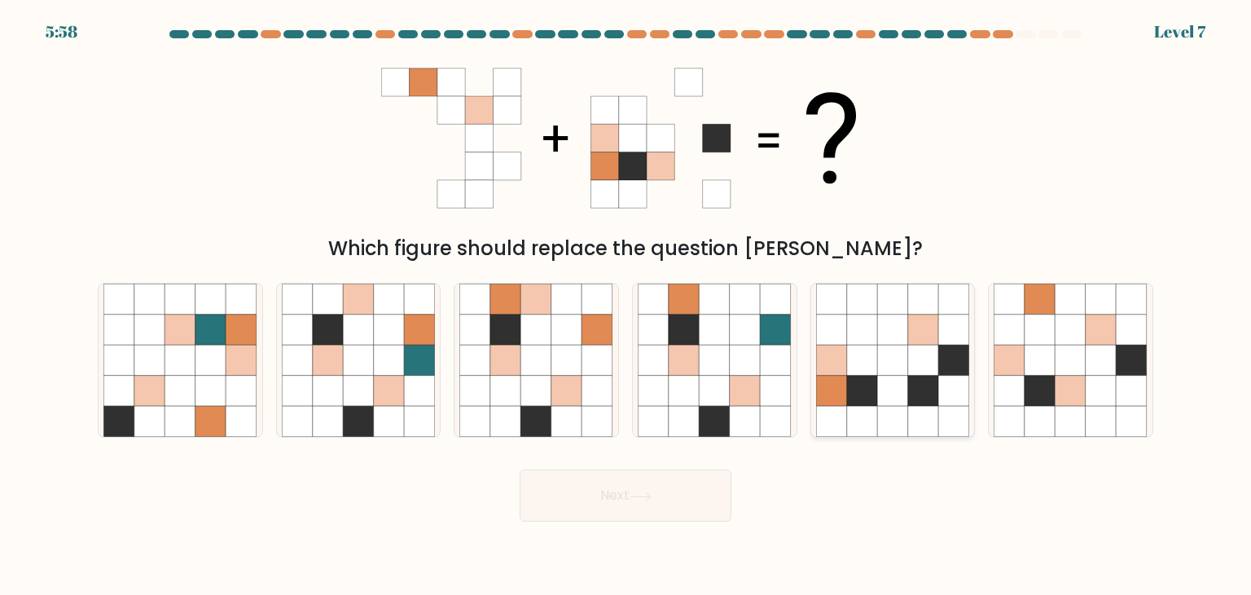
click at [860, 388] on icon at bounding box center [862, 390] width 31 height 31
click at [626, 305] on input "e." at bounding box center [625, 301] width 1 height 8
radio input "true"
click at [652, 509] on button "Next" at bounding box center [626, 495] width 212 height 52
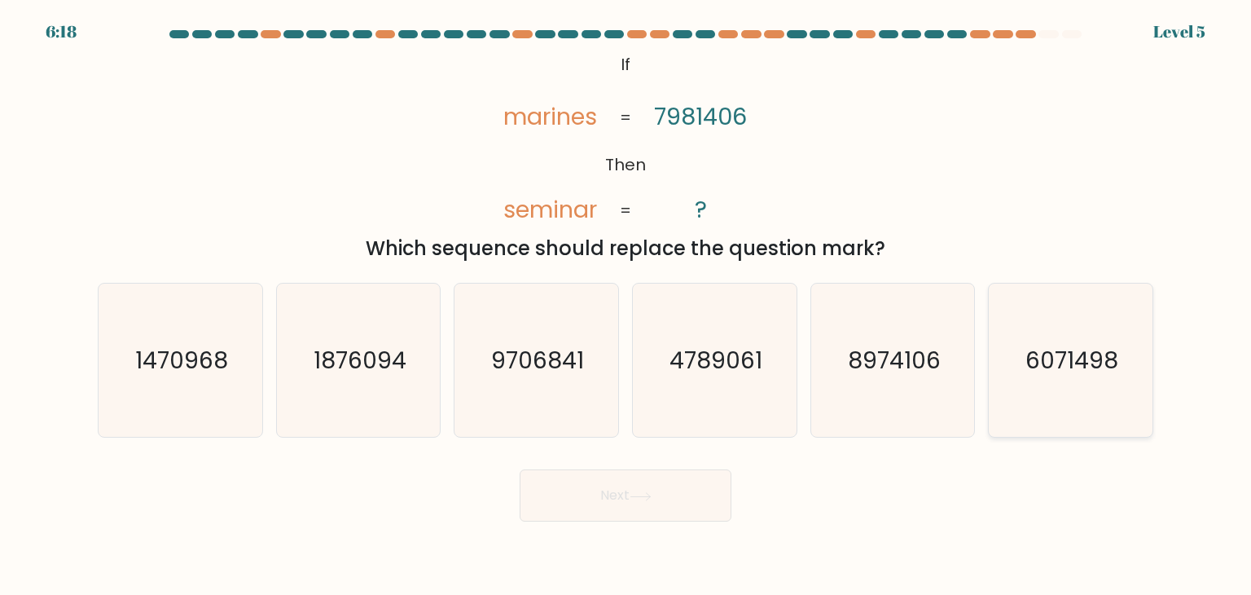
click at [1066, 381] on icon "6071498" at bounding box center [1070, 359] width 153 height 153
click at [626, 305] on input "f. 6071498" at bounding box center [625, 301] width 1 height 8
radio input "true"
click at [625, 494] on button "Next" at bounding box center [626, 495] width 212 height 52
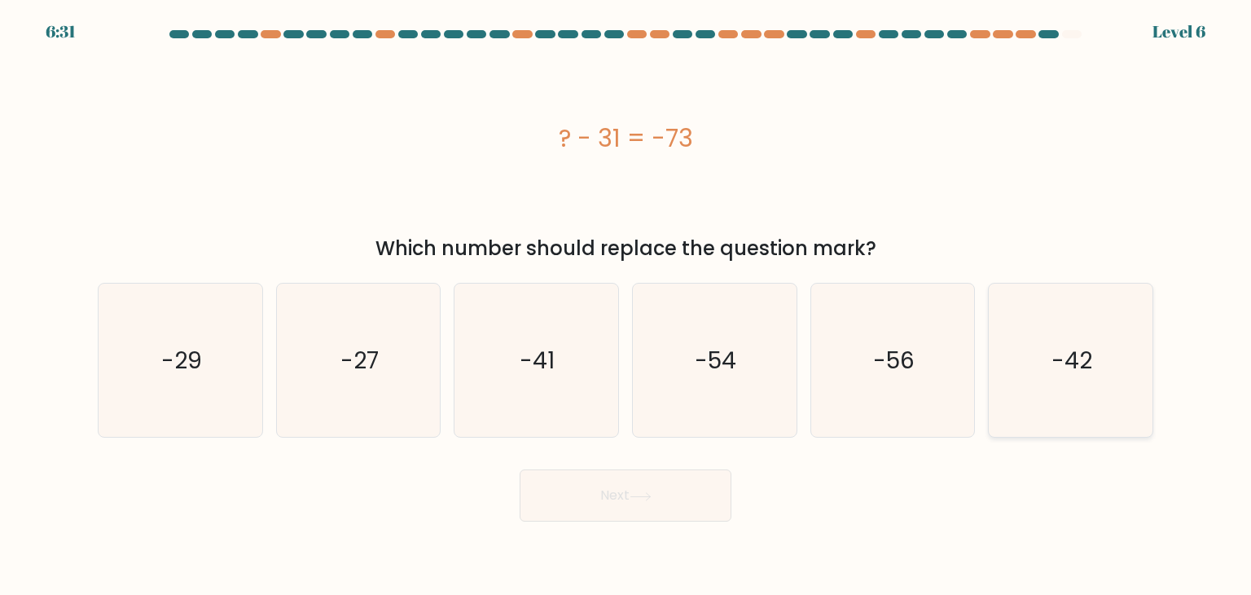
click at [1083, 375] on text "-42" at bounding box center [1071, 360] width 41 height 33
click at [626, 305] on input "f. -42" at bounding box center [625, 301] width 1 height 8
radio input "true"
click at [674, 502] on button "Next" at bounding box center [626, 495] width 212 height 52
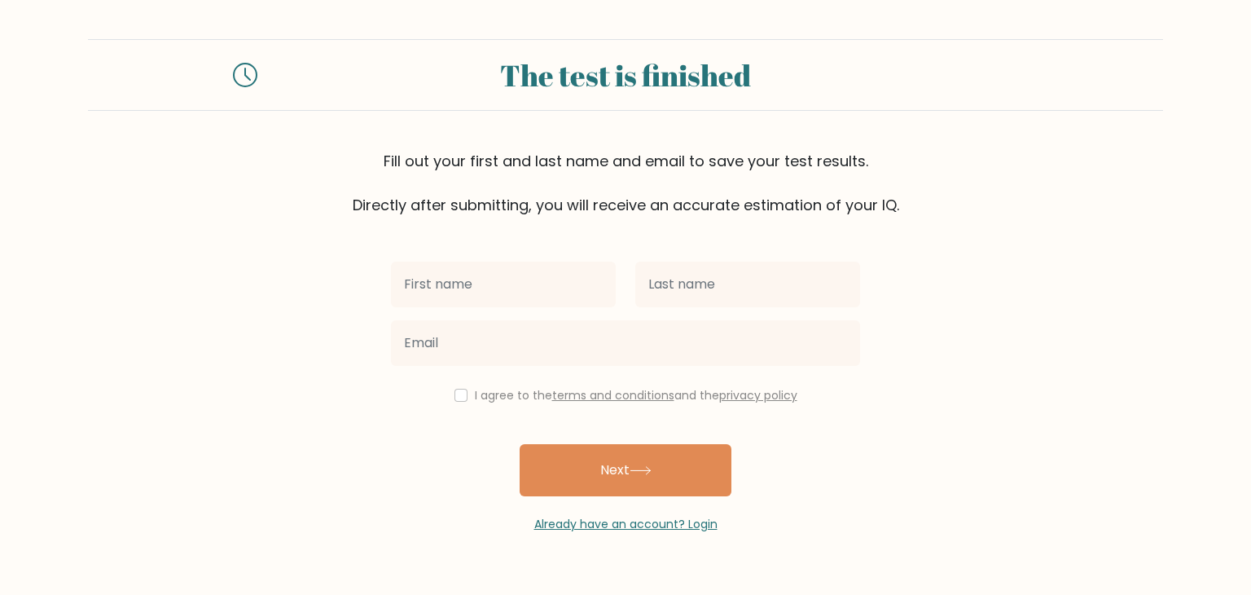
click at [490, 271] on input "text" at bounding box center [503, 284] width 225 height 46
type input "Fedahlyn"
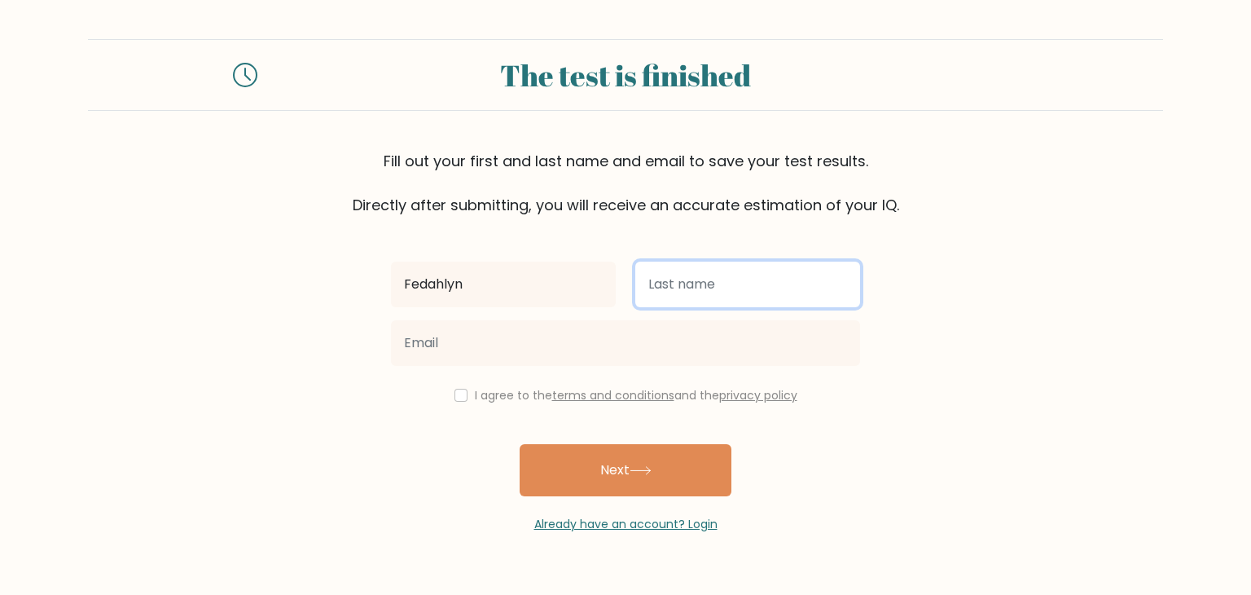
click at [677, 297] on input "text" at bounding box center [747, 284] width 225 height 46
type input "[PERSON_NAME]"
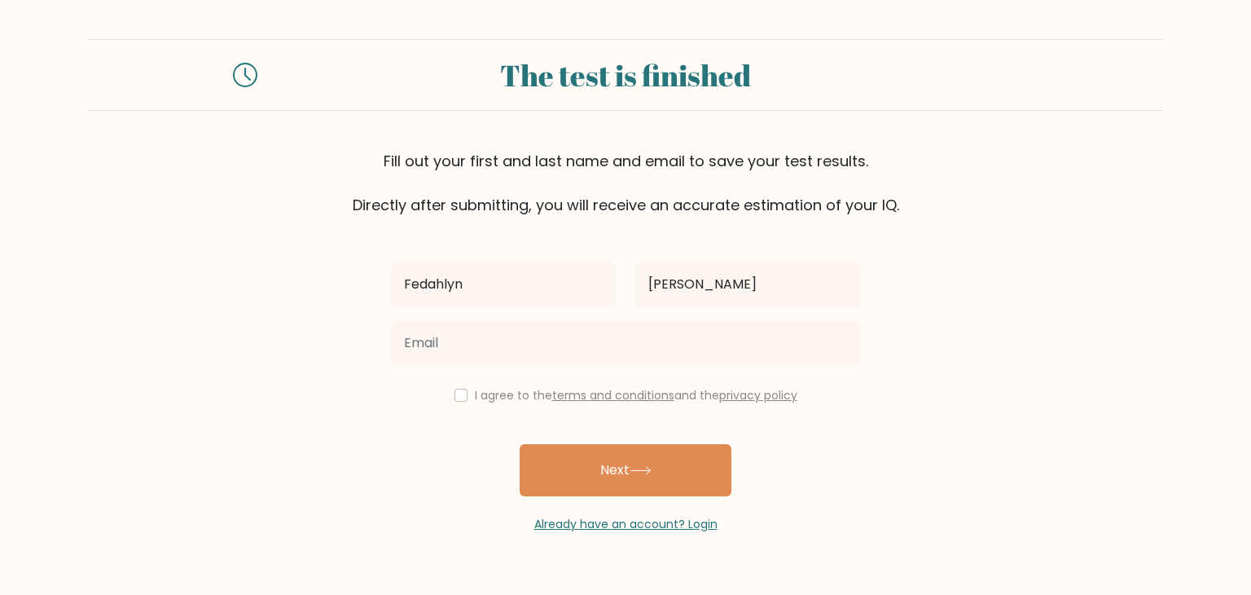
click at [492, 314] on div at bounding box center [625, 343] width 489 height 59
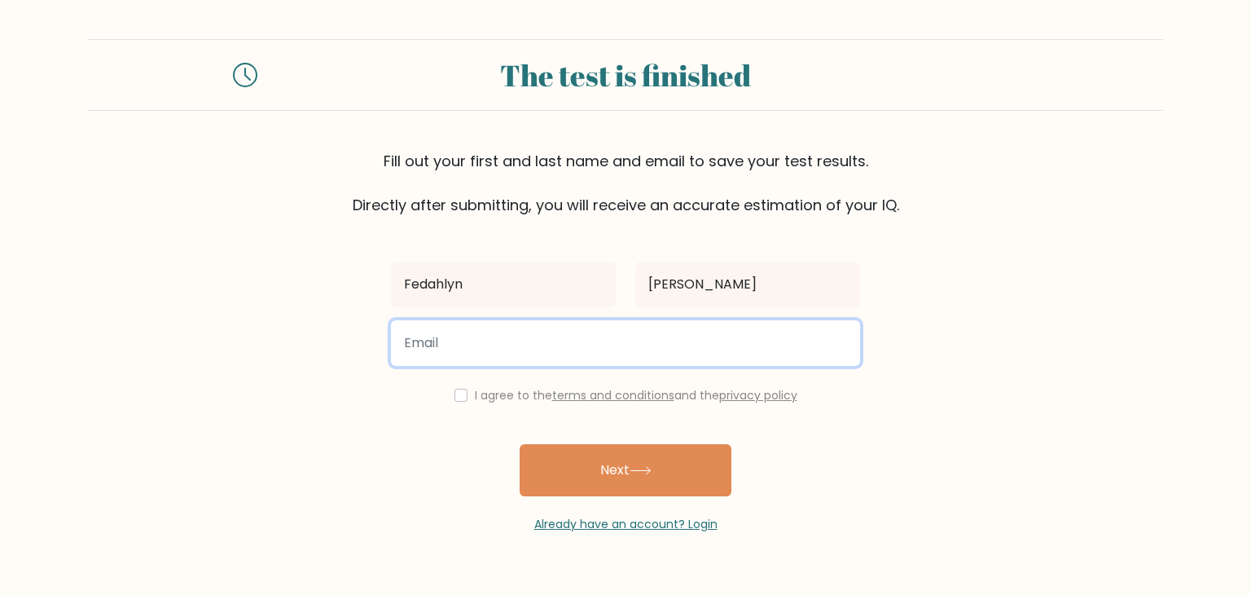
click at [470, 365] on input "email" at bounding box center [625, 343] width 469 height 46
type input "fedahlync@gmail.com"
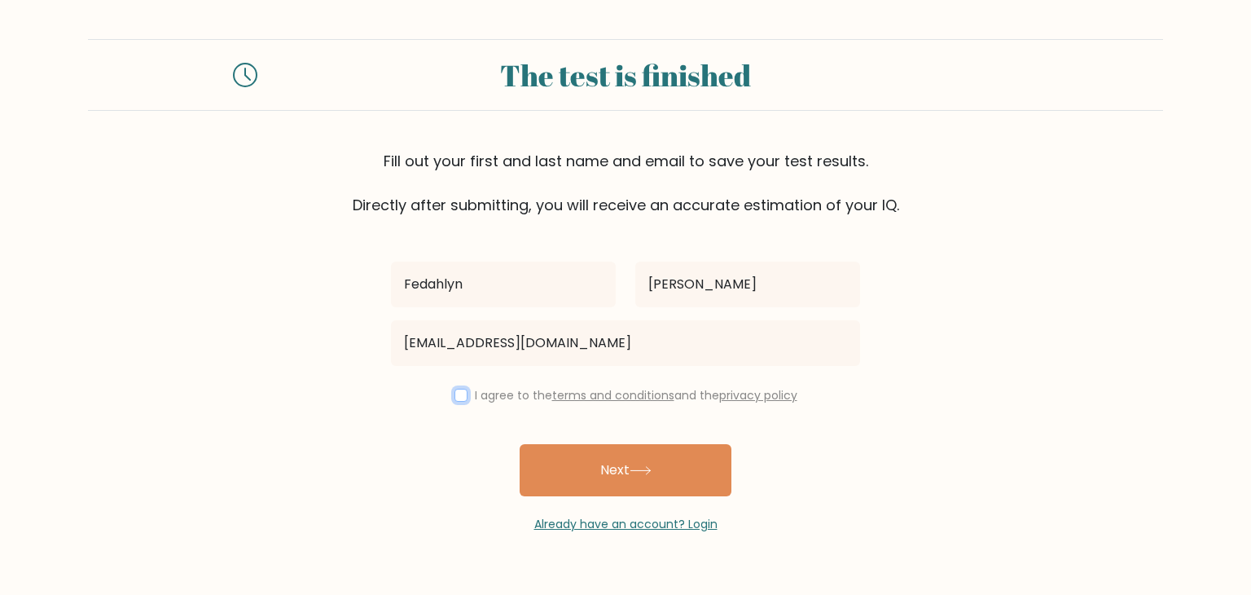
click at [456, 394] on input "checkbox" at bounding box center [460, 394] width 13 height 13
checkbox input "true"
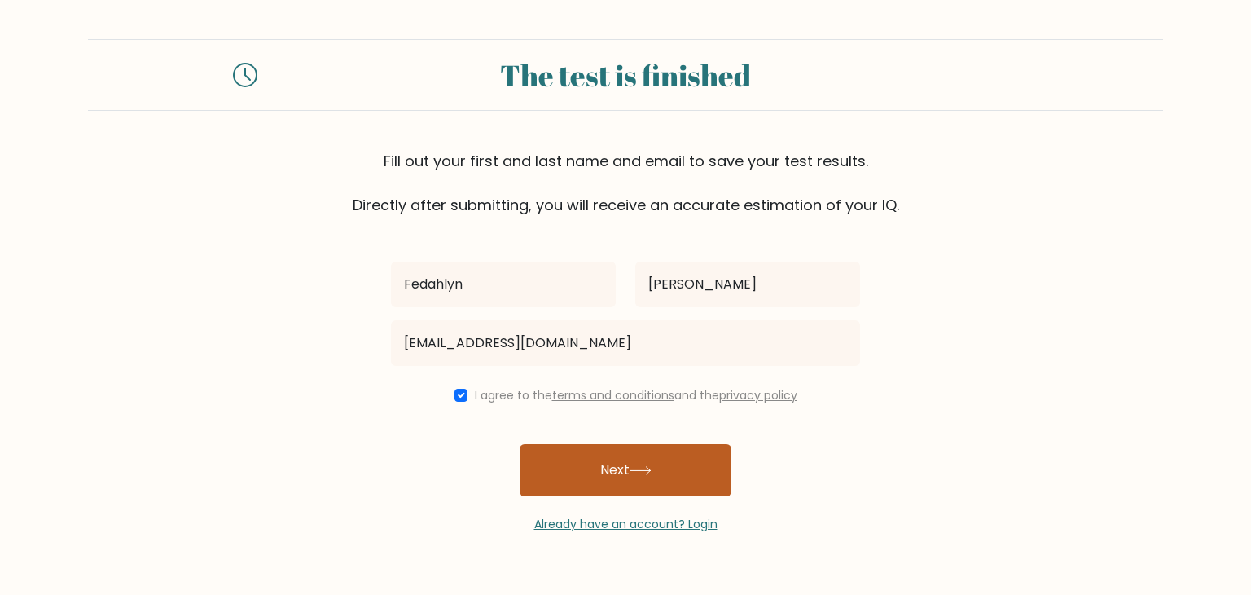
click at [608, 472] on button "Next" at bounding box center [626, 470] width 212 height 52
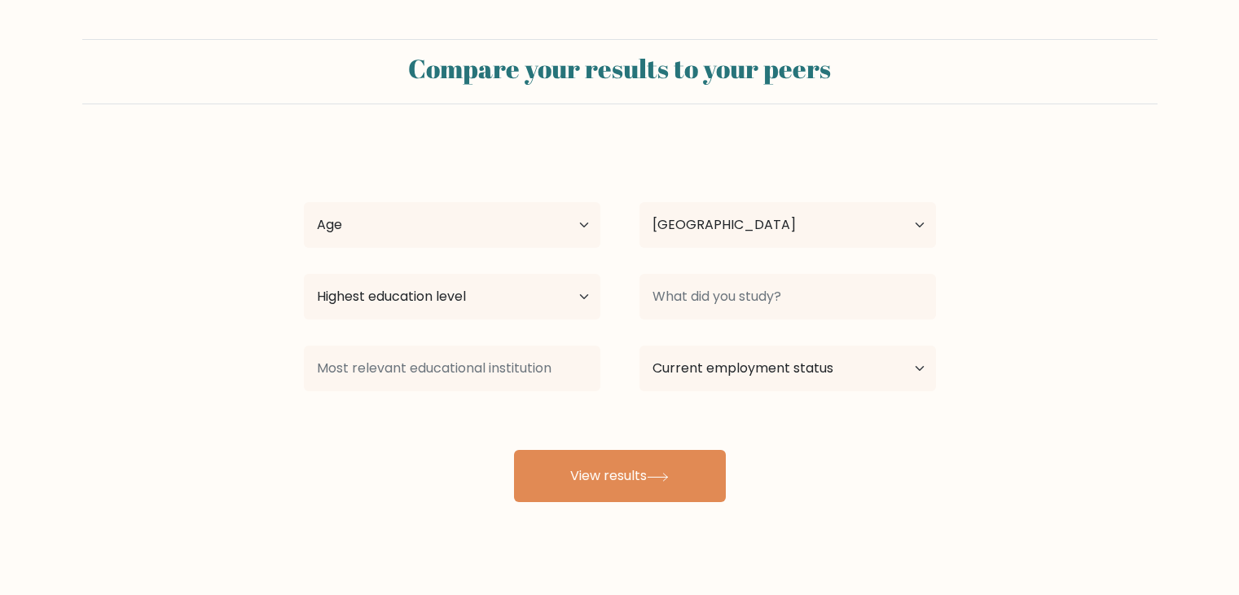
select select "PH"
click at [492, 213] on select "Age Under [DEMOGRAPHIC_DATA] [DEMOGRAPHIC_DATA] [DEMOGRAPHIC_DATA] [DEMOGRAPHIC…" at bounding box center [452, 225] width 296 height 46
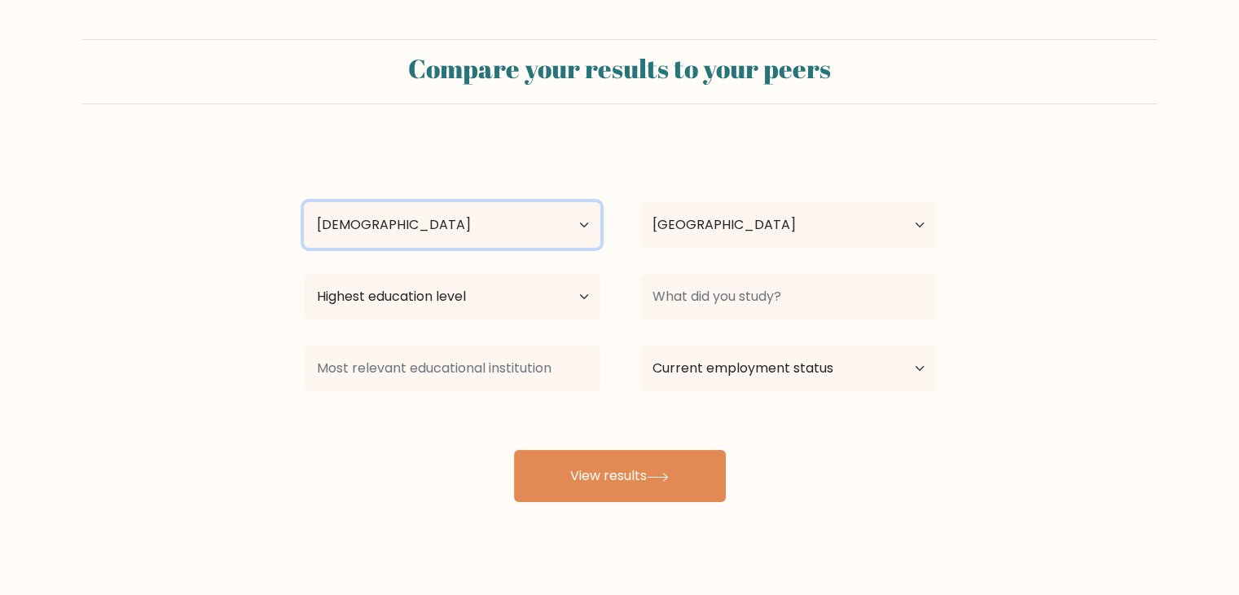
click at [304, 202] on select "Age Under [DEMOGRAPHIC_DATA] [DEMOGRAPHIC_DATA] [DEMOGRAPHIC_DATA] [DEMOGRAPHIC…" at bounding box center [452, 225] width 296 height 46
click at [460, 222] on select "Age Under [DEMOGRAPHIC_DATA] [DEMOGRAPHIC_DATA] [DEMOGRAPHIC_DATA] [DEMOGRAPHIC…" at bounding box center [452, 225] width 296 height 46
select select "25_34"
click at [304, 202] on select "Age Under [DEMOGRAPHIC_DATA] [DEMOGRAPHIC_DATA] [DEMOGRAPHIC_DATA] [DEMOGRAPHIC…" at bounding box center [452, 225] width 296 height 46
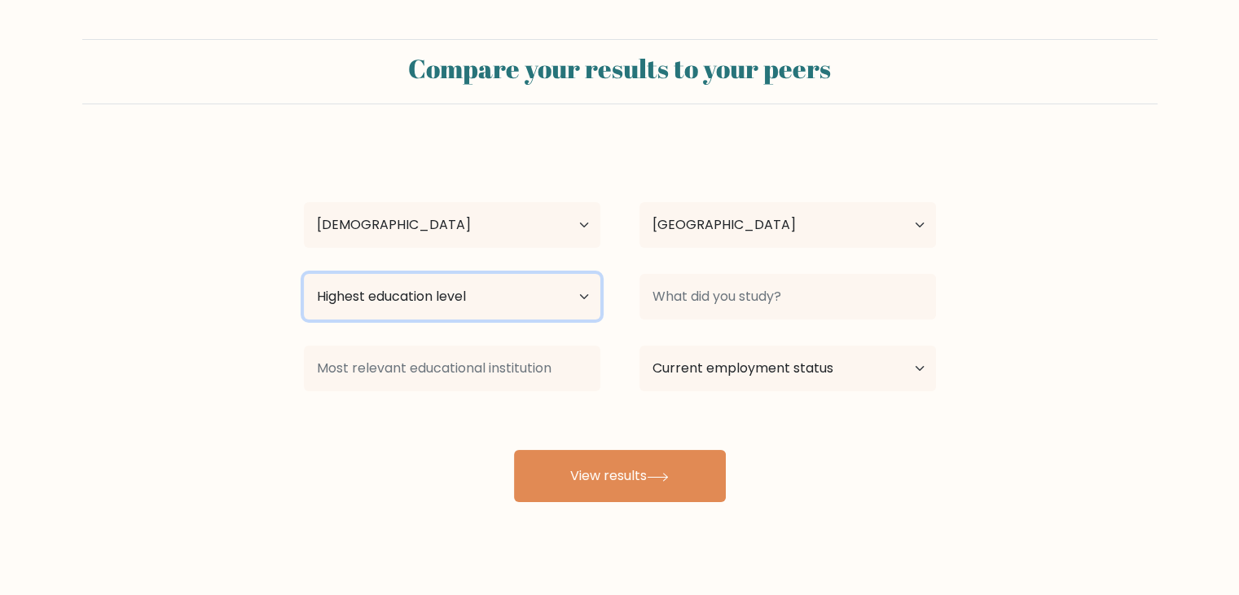
click at [511, 304] on select "Highest education level No schooling Primary Lower Secondary Upper Secondary Oc…" at bounding box center [452, 297] width 296 height 46
select select "bachelors_degree"
click at [304, 274] on select "Highest education level No schooling Primary Lower Secondary Upper Secondary Oc…" at bounding box center [452, 297] width 296 height 46
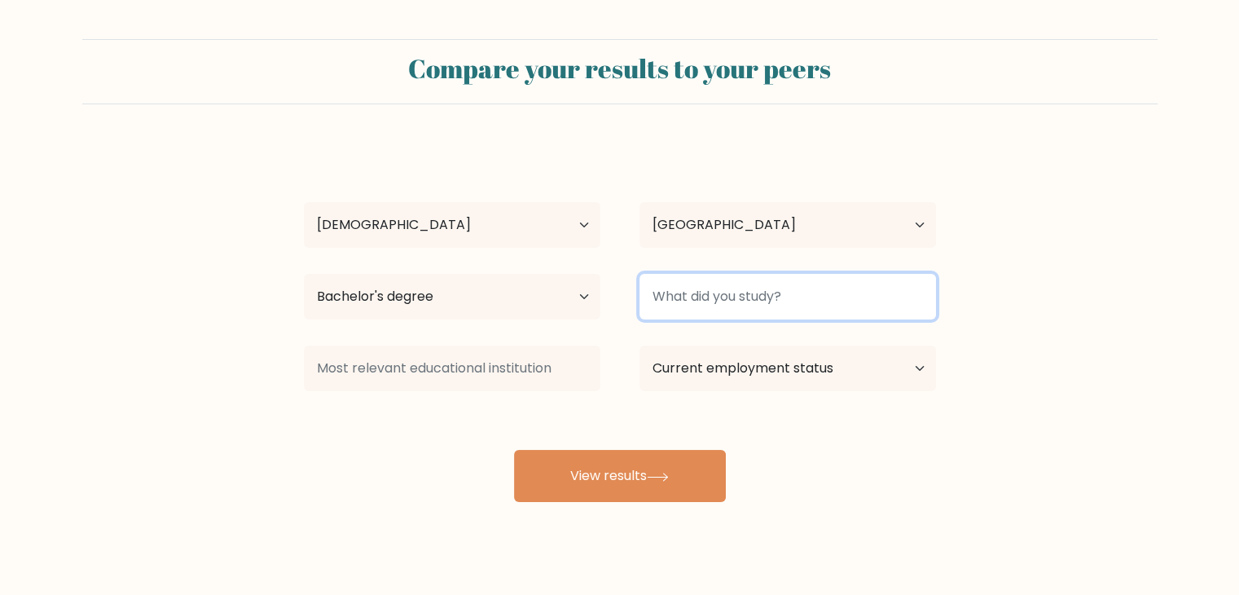
click at [730, 299] on input at bounding box center [787, 297] width 296 height 46
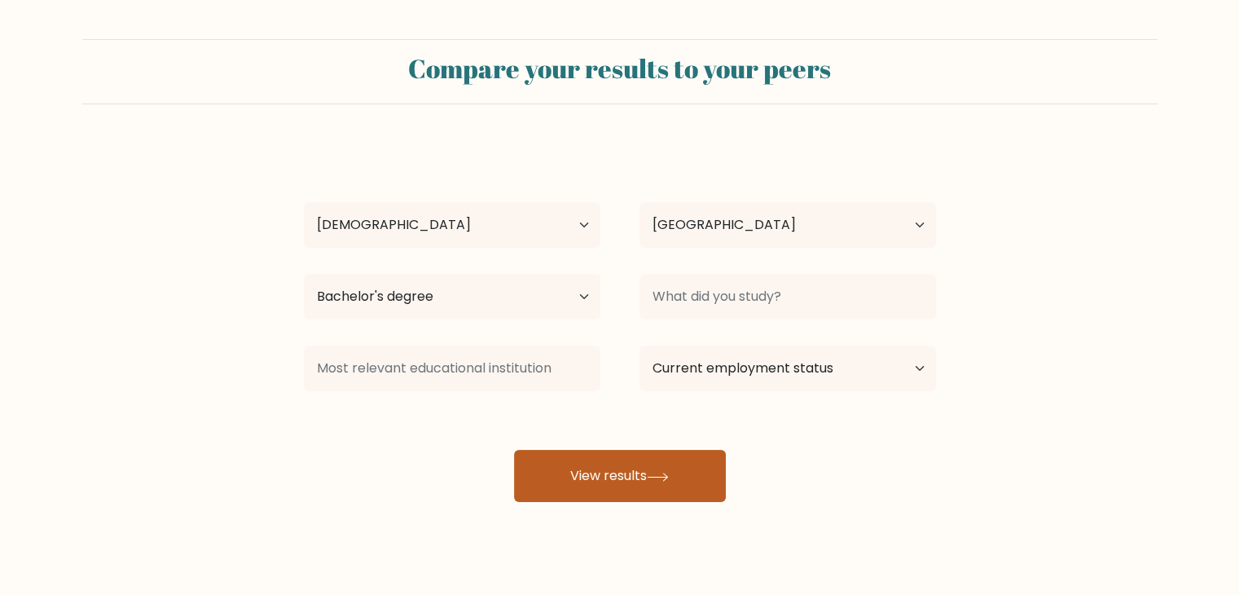
click at [638, 477] on button "View results" at bounding box center [620, 476] width 212 height 52
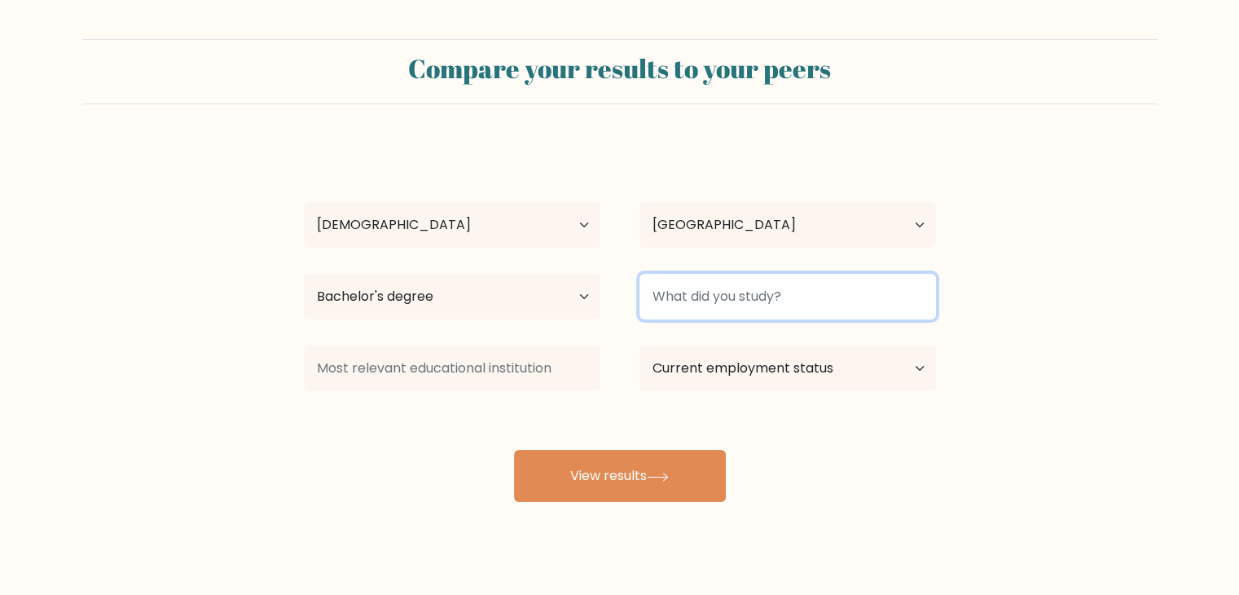
click at [722, 307] on input at bounding box center [787, 297] width 296 height 46
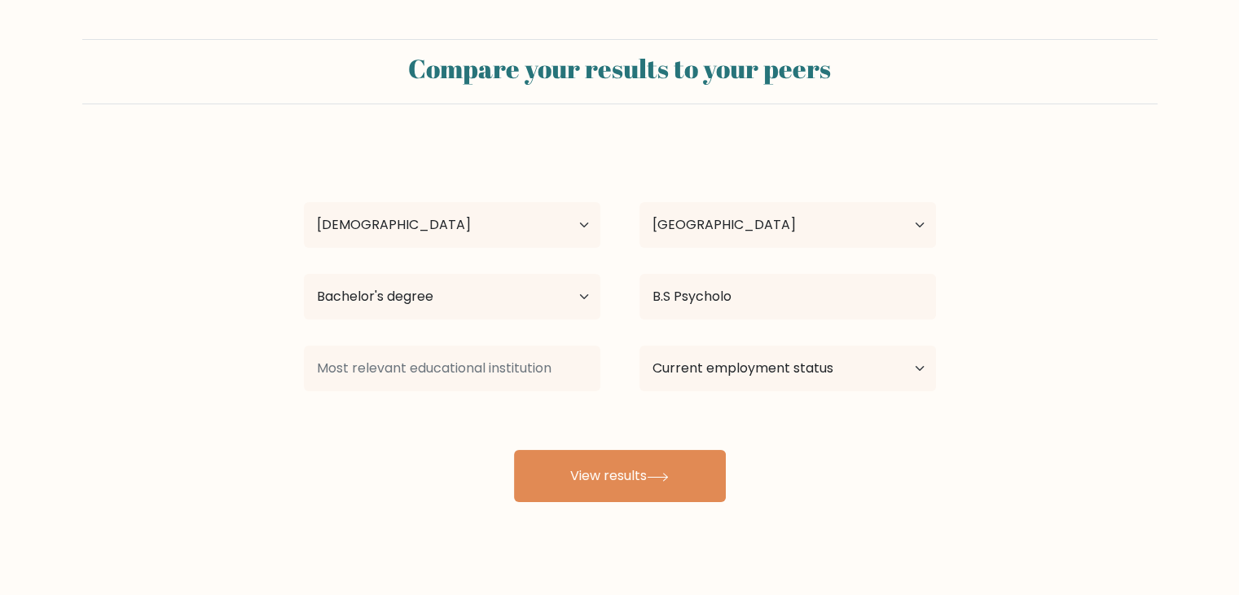
click at [731, 347] on div "Fedahlyn Ceballos Age Under 18 years old 18-24 years old 25-34 years old 35-44 …" at bounding box center [620, 322] width 652 height 358
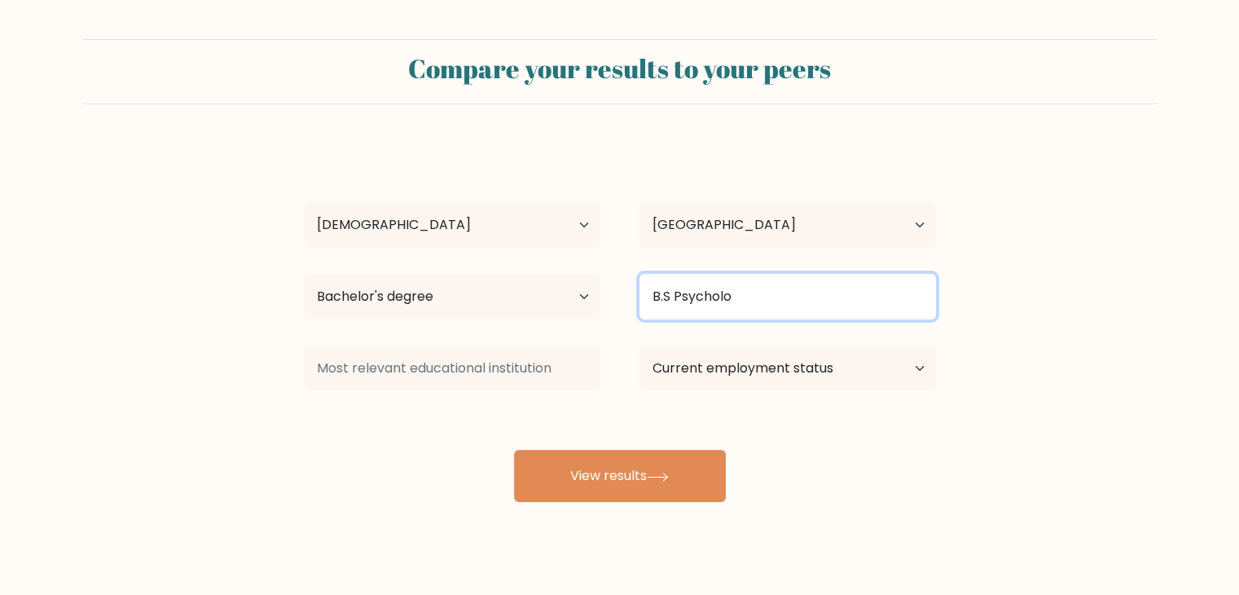
click at [755, 299] on input "B.S Psycholo" at bounding box center [787, 297] width 296 height 46
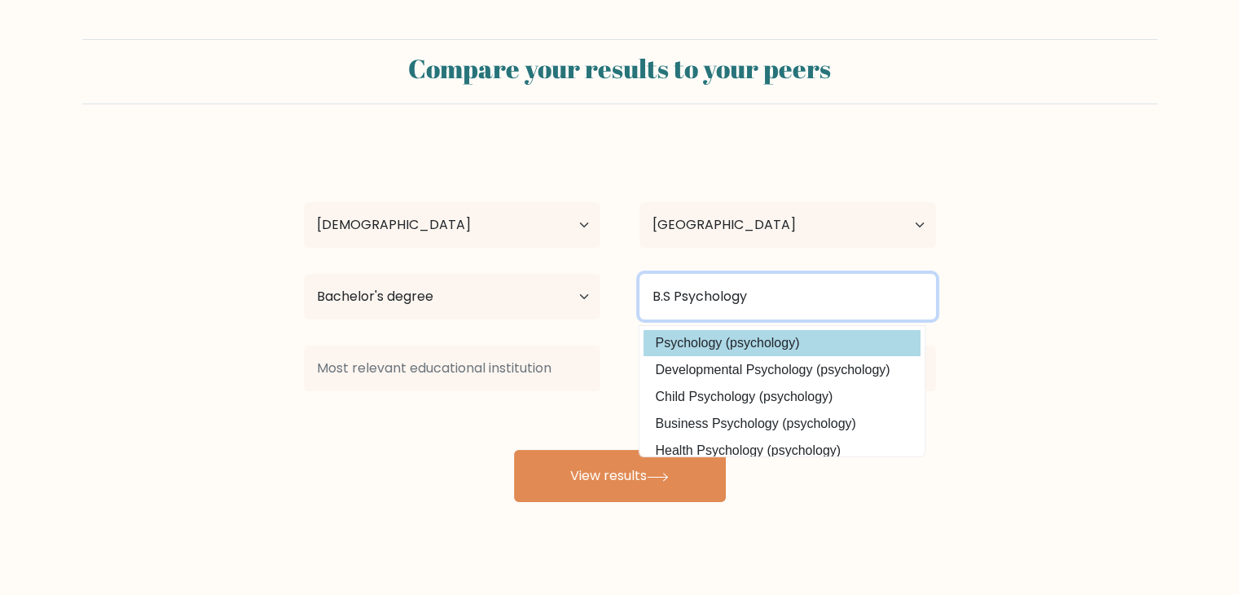
type input "B.S Psychology"
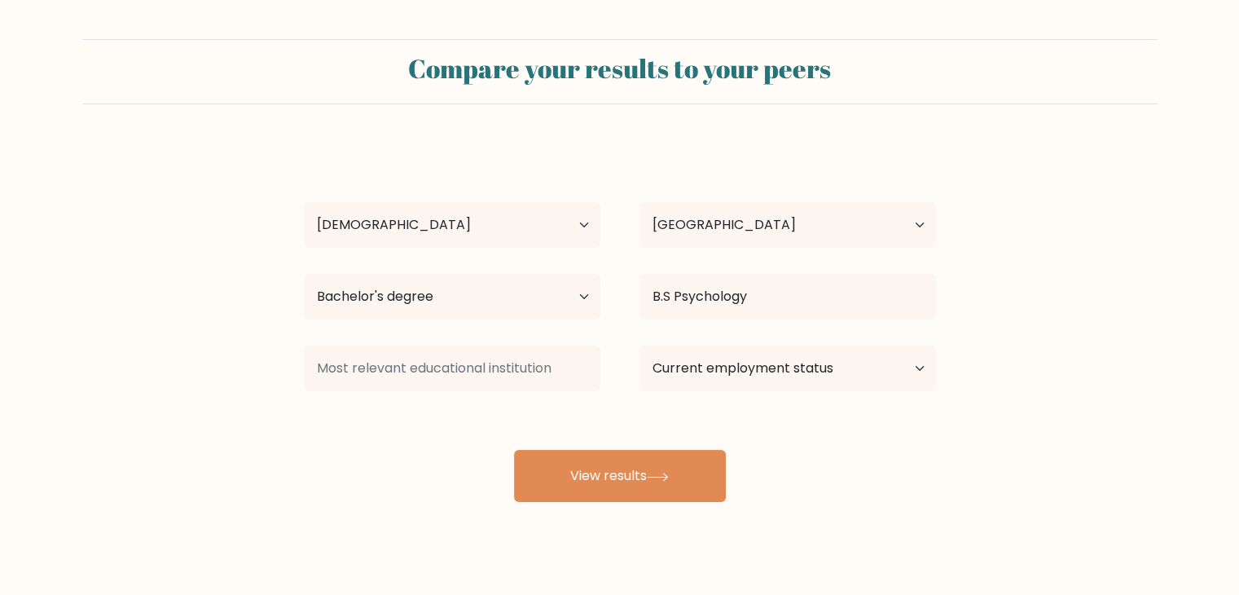
click at [734, 344] on div "Fedahlyn Ceballos Age Under 18 years old 18-24 years old 25-34 years old 35-44 …" at bounding box center [620, 322] width 652 height 358
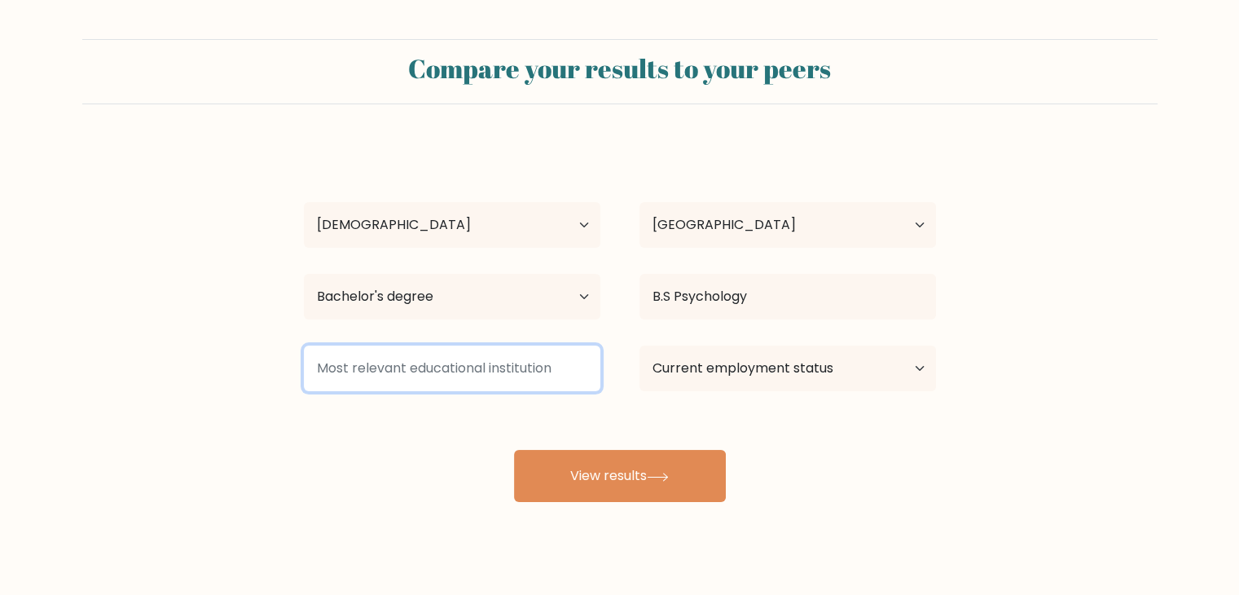
click at [492, 372] on input at bounding box center [452, 368] width 296 height 46
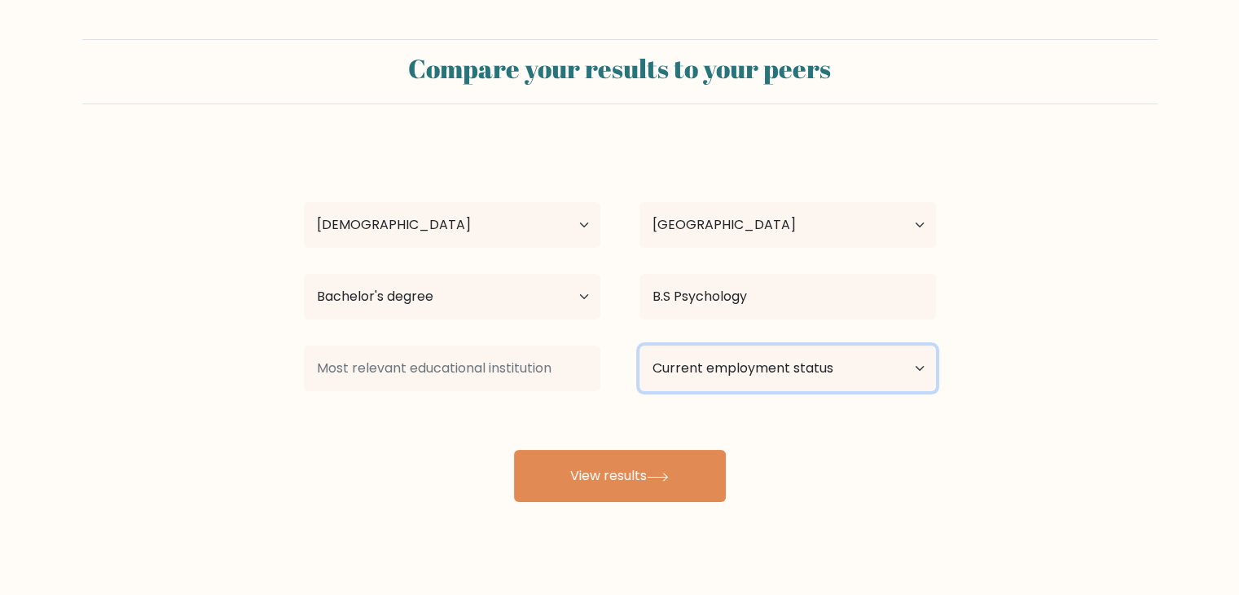
click at [735, 380] on select "Current employment status Employed Student Retired Other / prefer not to answer" at bounding box center [787, 368] width 296 height 46
select select "other"
click at [639, 345] on select "Current employment status Employed Student Retired Other / prefer not to answer" at bounding box center [787, 368] width 296 height 46
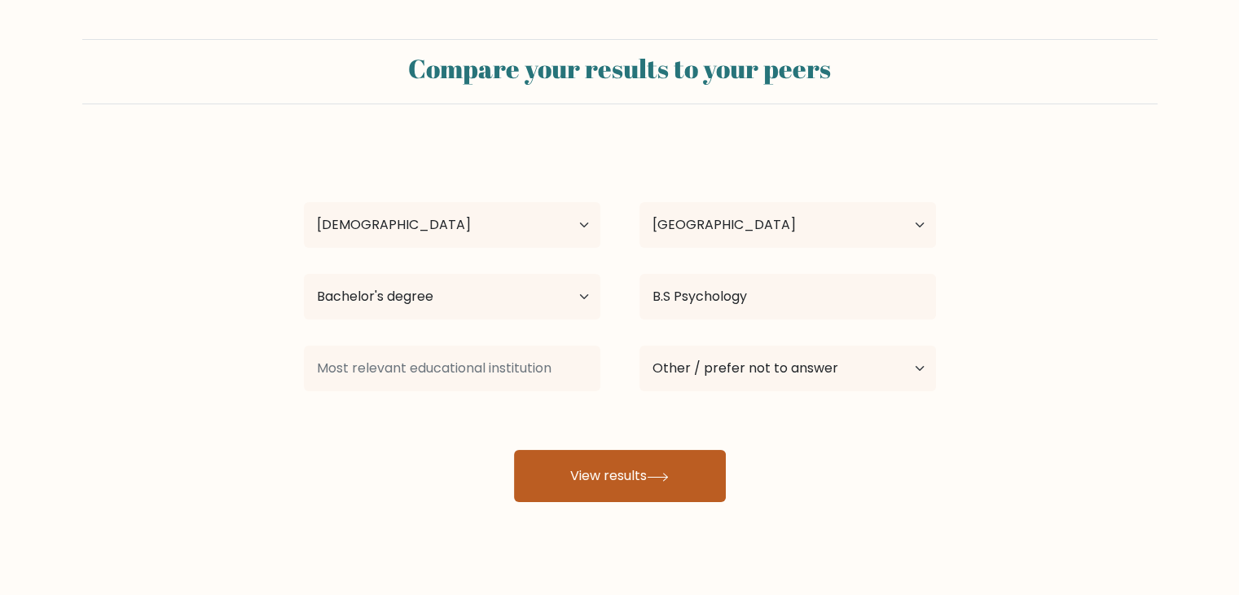
click at [652, 485] on button "View results" at bounding box center [620, 476] width 212 height 52
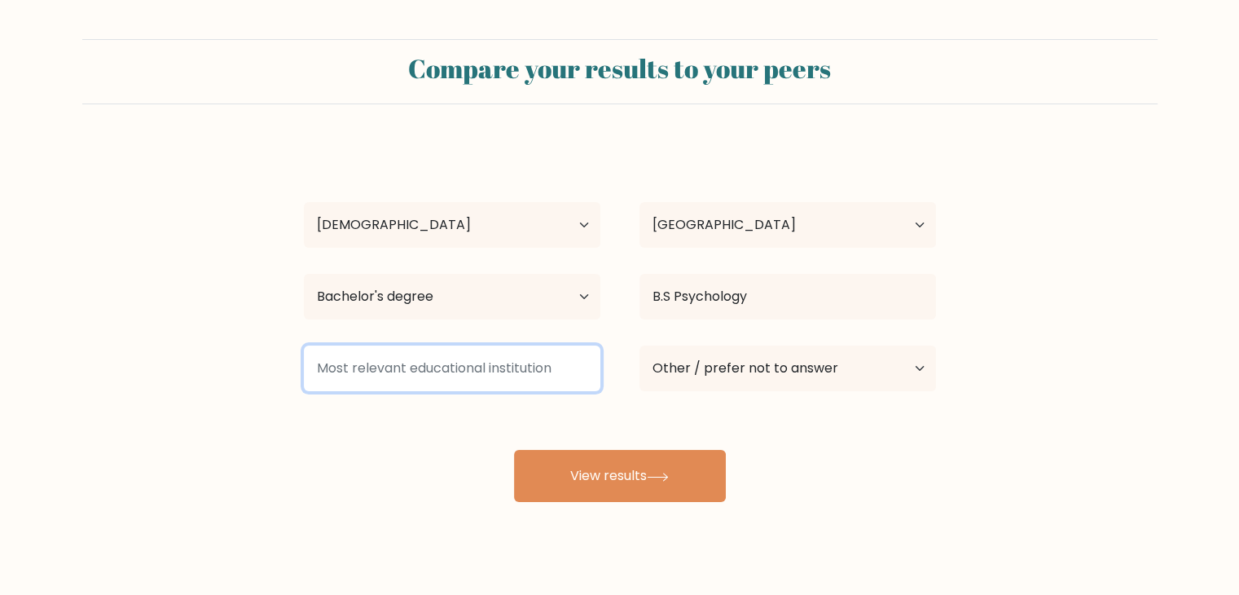
click at [422, 367] on input at bounding box center [452, 368] width 296 height 46
click at [376, 362] on input "UMAK" at bounding box center [452, 368] width 296 height 46
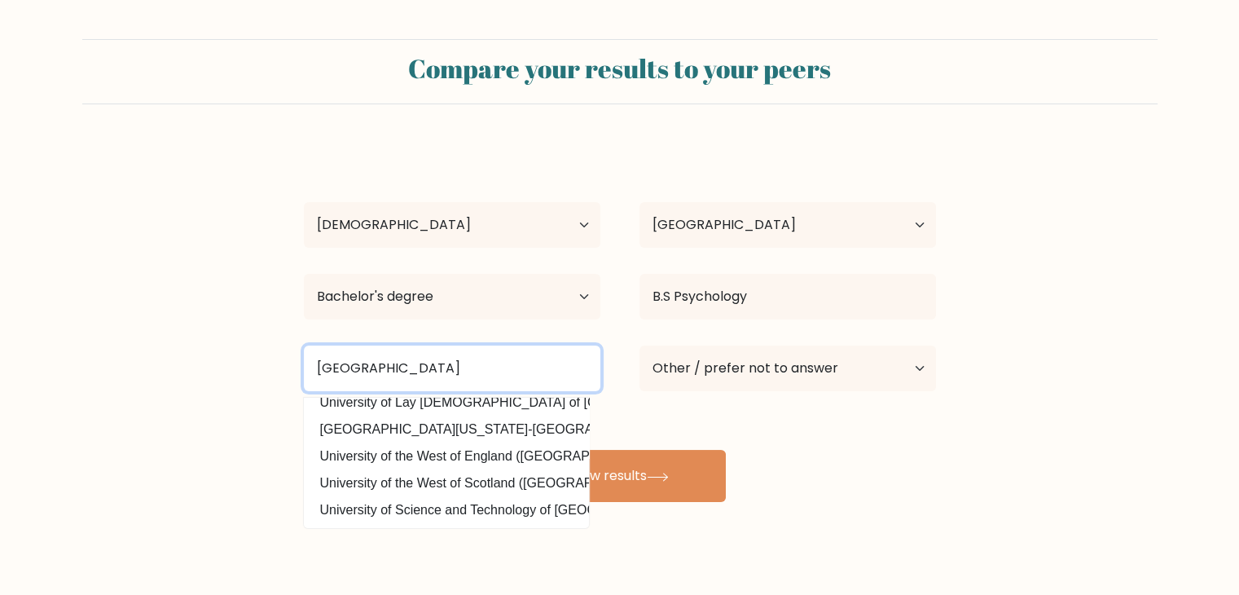
scroll to position [159, 0]
click at [529, 359] on input "University of Makati" at bounding box center [452, 368] width 296 height 46
type input "University of Makati"
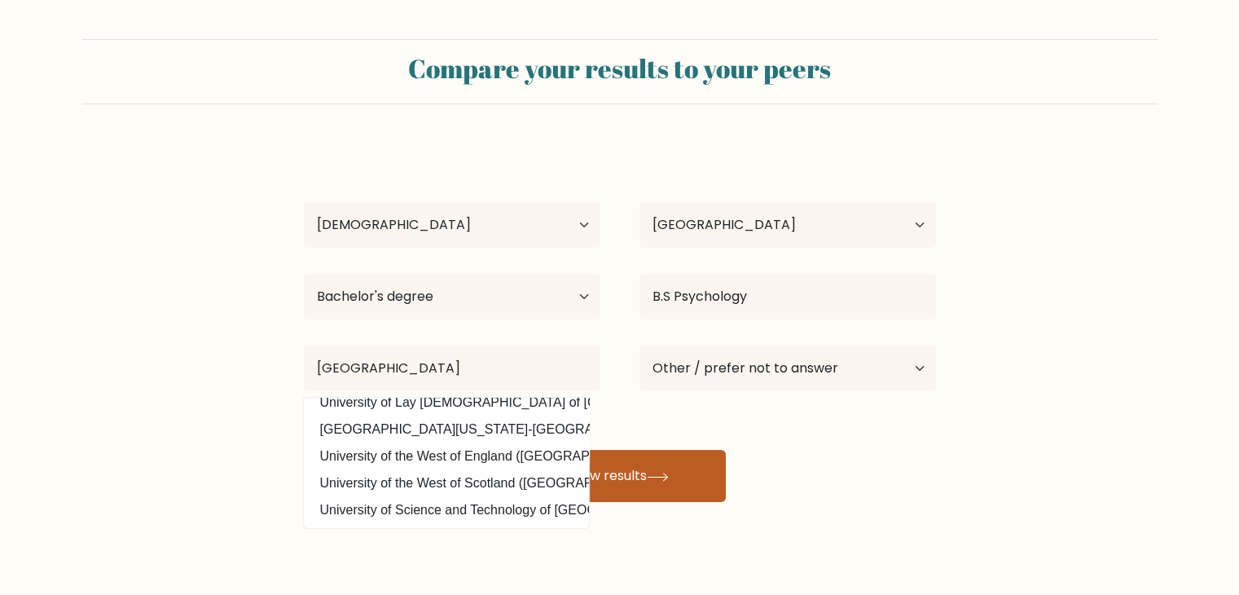
click at [641, 480] on button "View results" at bounding box center [620, 476] width 212 height 52
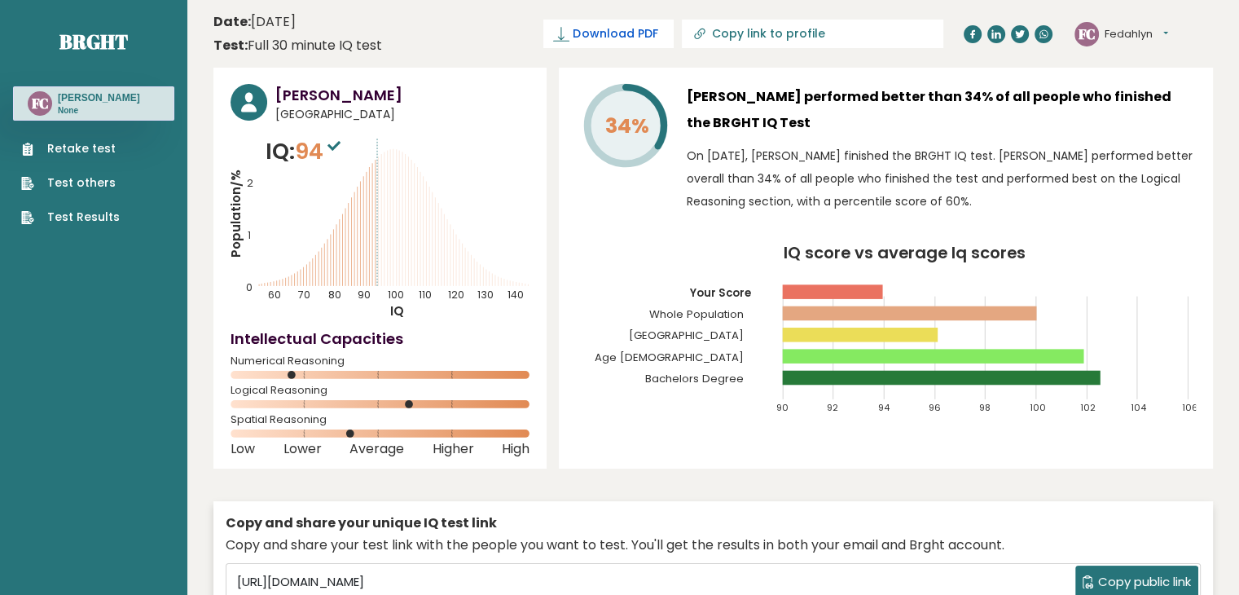
click at [674, 42] on link "Download PDF" at bounding box center [608, 34] width 130 height 29
